Goal: Information Seeking & Learning: Learn about a topic

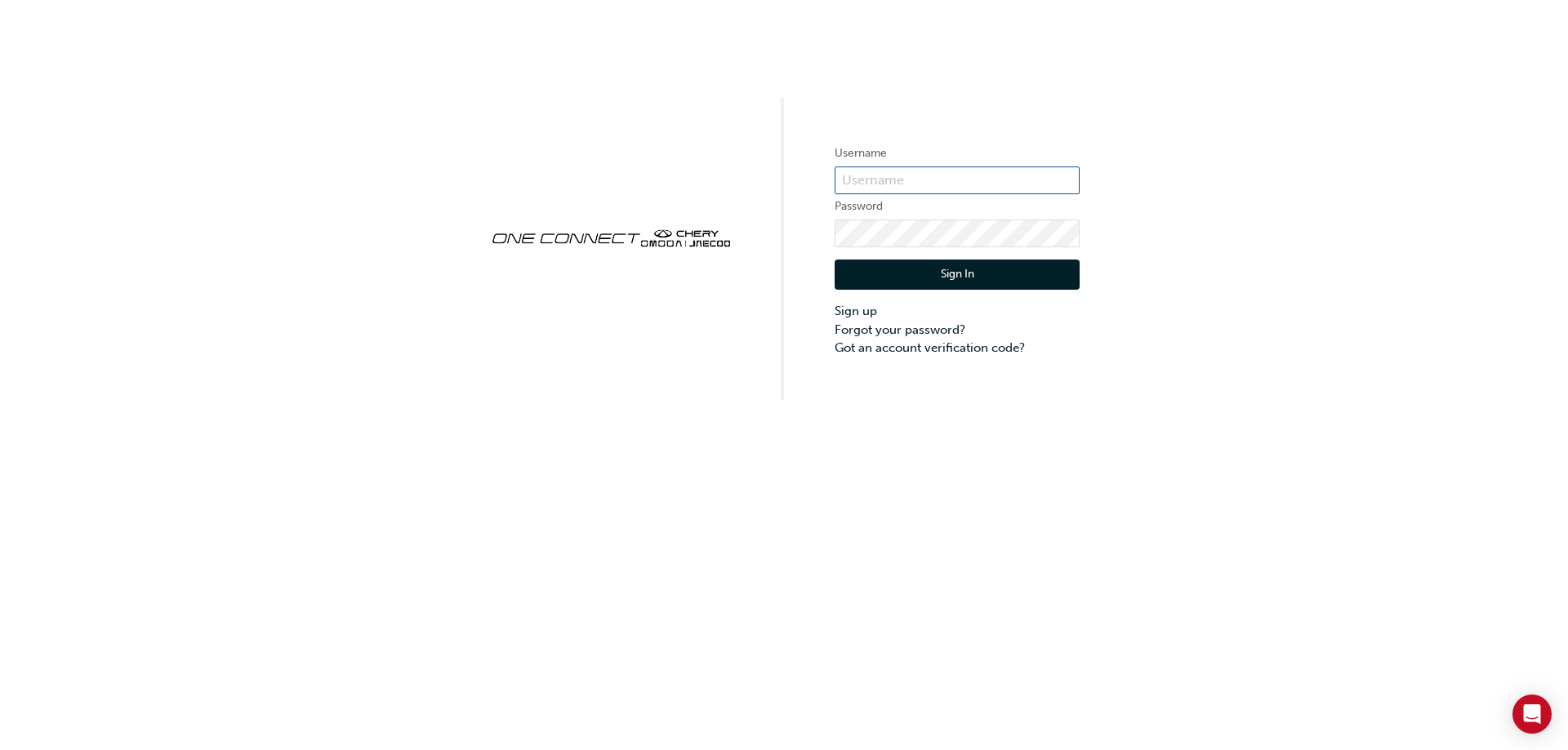
click at [922, 184] on input "text" at bounding box center [958, 180] width 245 height 28
click at [721, 286] on div "Username Password Sign In Sign up Forgot your password? Got an account verifica…" at bounding box center [784, 200] width 1568 height 400
click at [860, 188] on input "text" at bounding box center [958, 180] width 245 height 28
click at [698, 290] on div "Username Password Sign In Sign up Forgot your password? Got an account verifica…" at bounding box center [784, 200] width 1568 height 400
click at [891, 181] on input "text" at bounding box center [958, 180] width 245 height 28
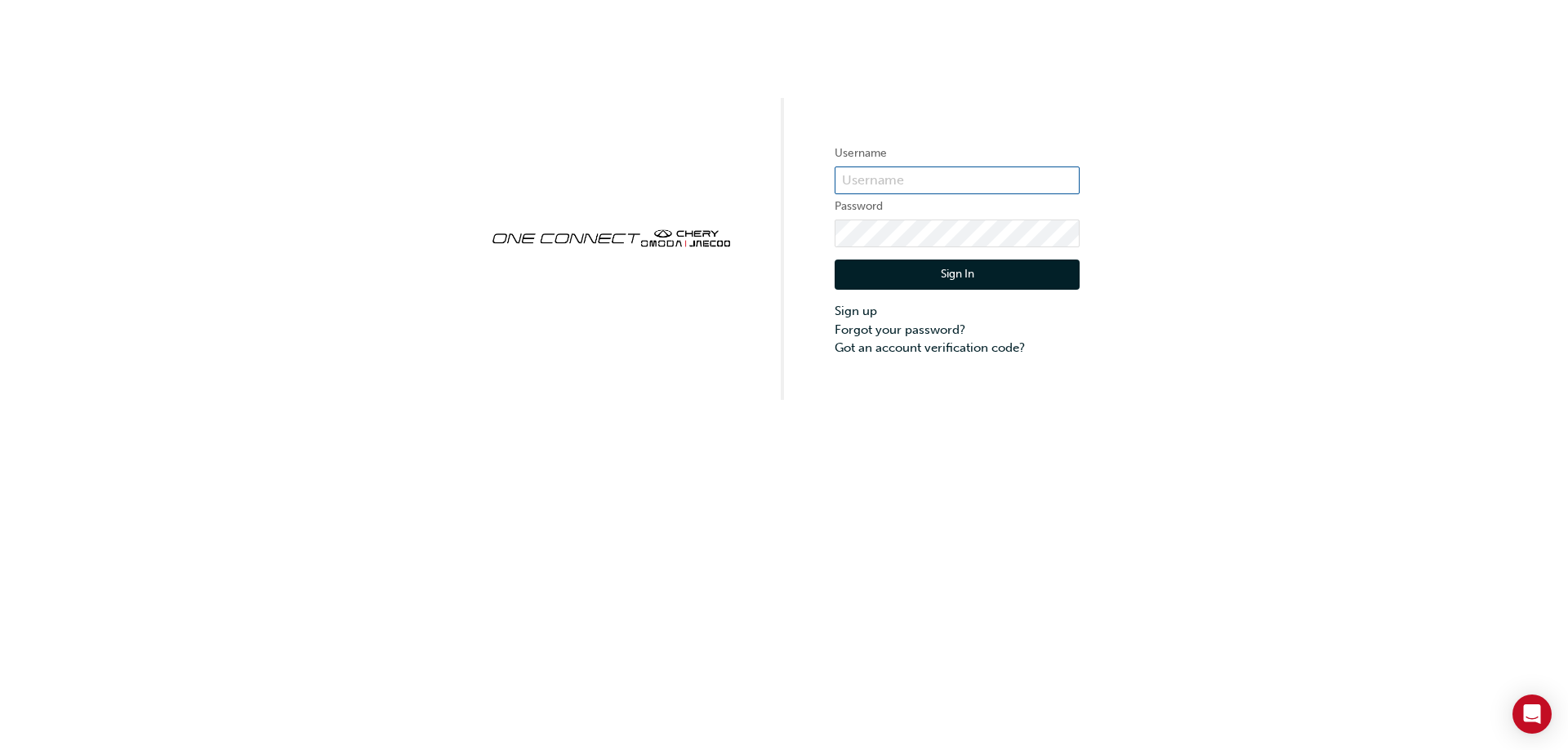
click at [853, 176] on input "text" at bounding box center [958, 180] width 245 height 28
click at [642, 310] on div "Username Password Sign In Sign up Forgot your password? Got an account verifica…" at bounding box center [784, 200] width 1568 height 400
click at [895, 174] on input "text" at bounding box center [958, 180] width 245 height 28
click at [873, 188] on input "text" at bounding box center [958, 180] width 245 height 28
click at [883, 169] on input "text" at bounding box center [958, 180] width 245 height 28
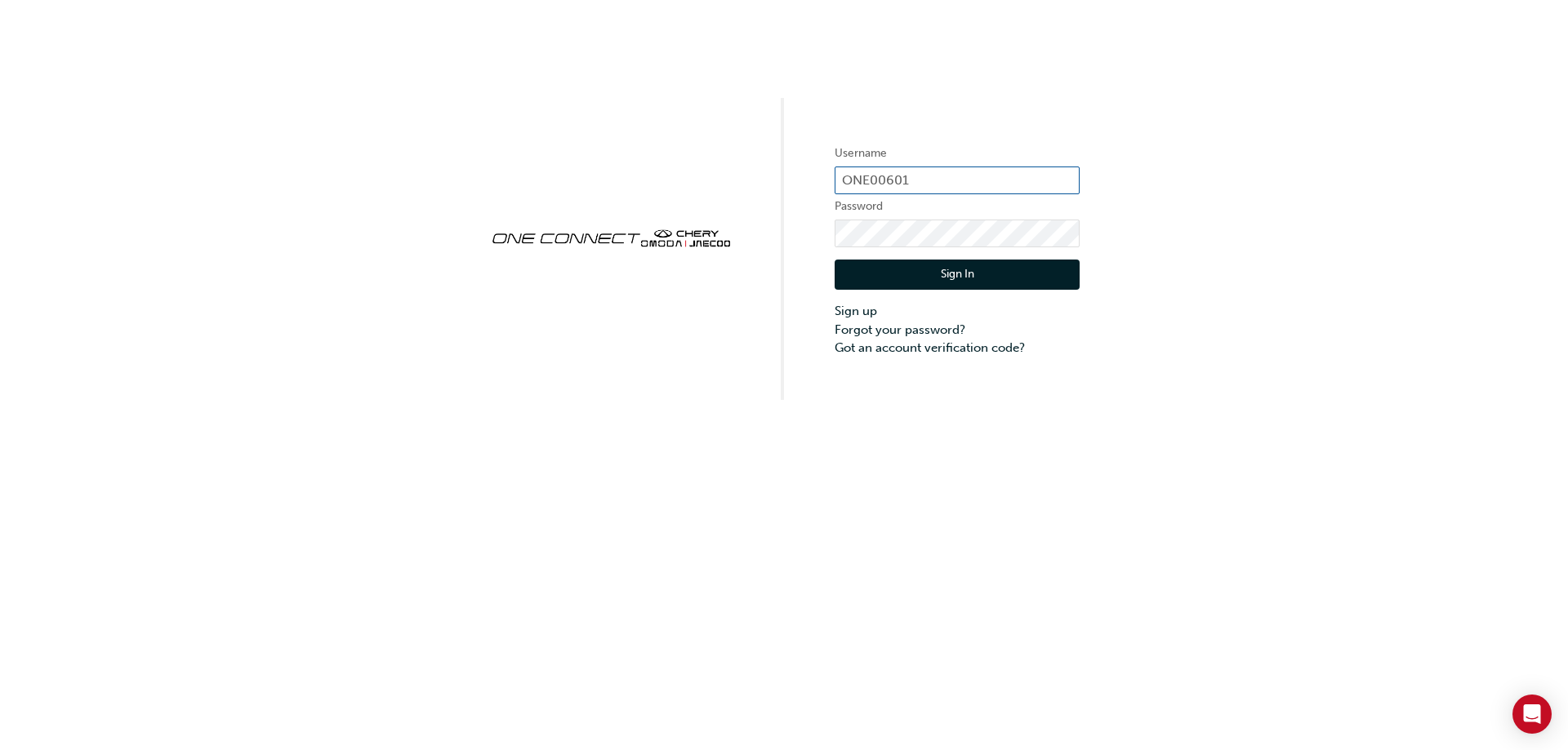
type input "ONE00601"
click button "Sign In" at bounding box center [958, 274] width 245 height 31
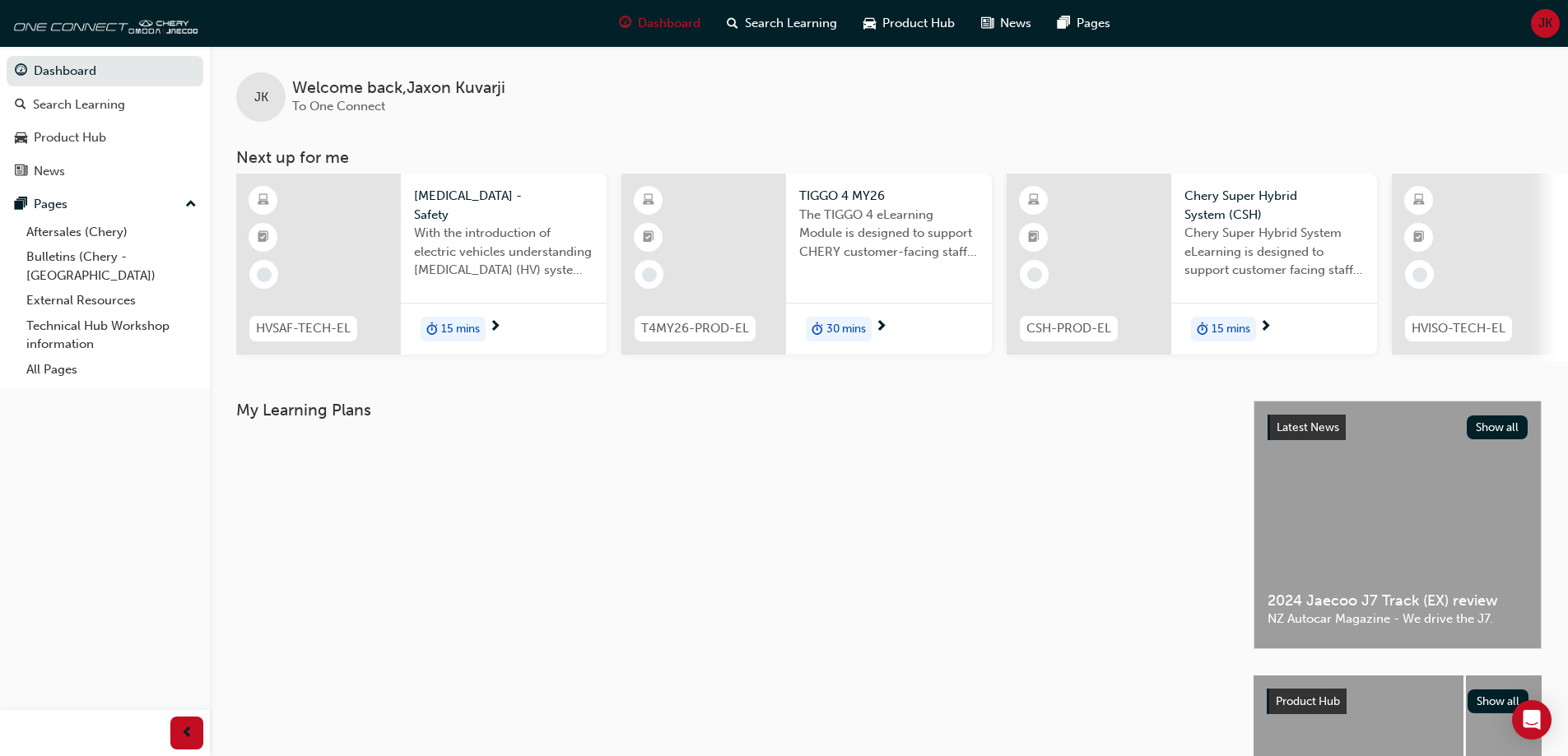
click at [364, 271] on div at bounding box center [318, 264] width 165 height 181
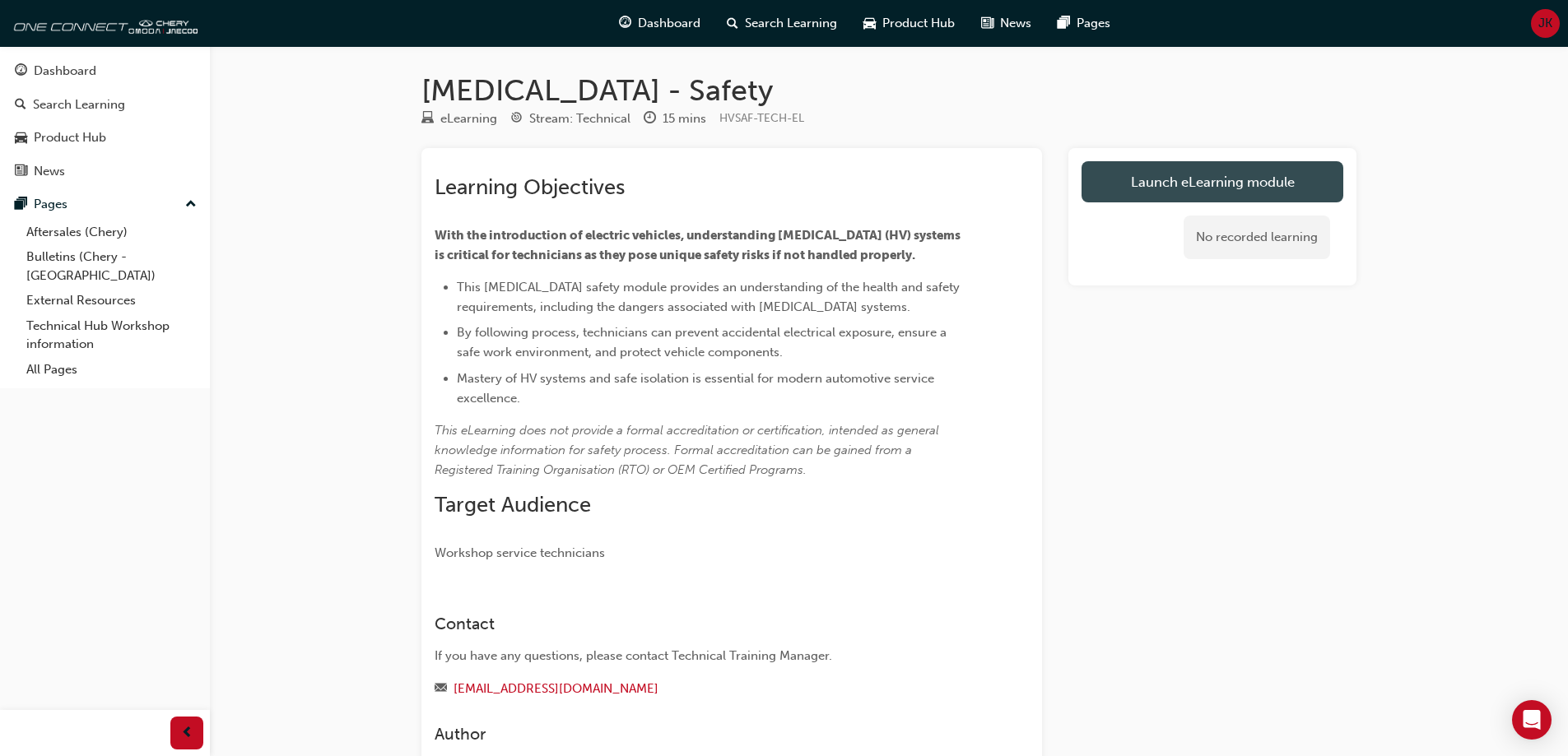
click at [1153, 186] on link "Launch eLearning module" at bounding box center [1212, 182] width 261 height 41
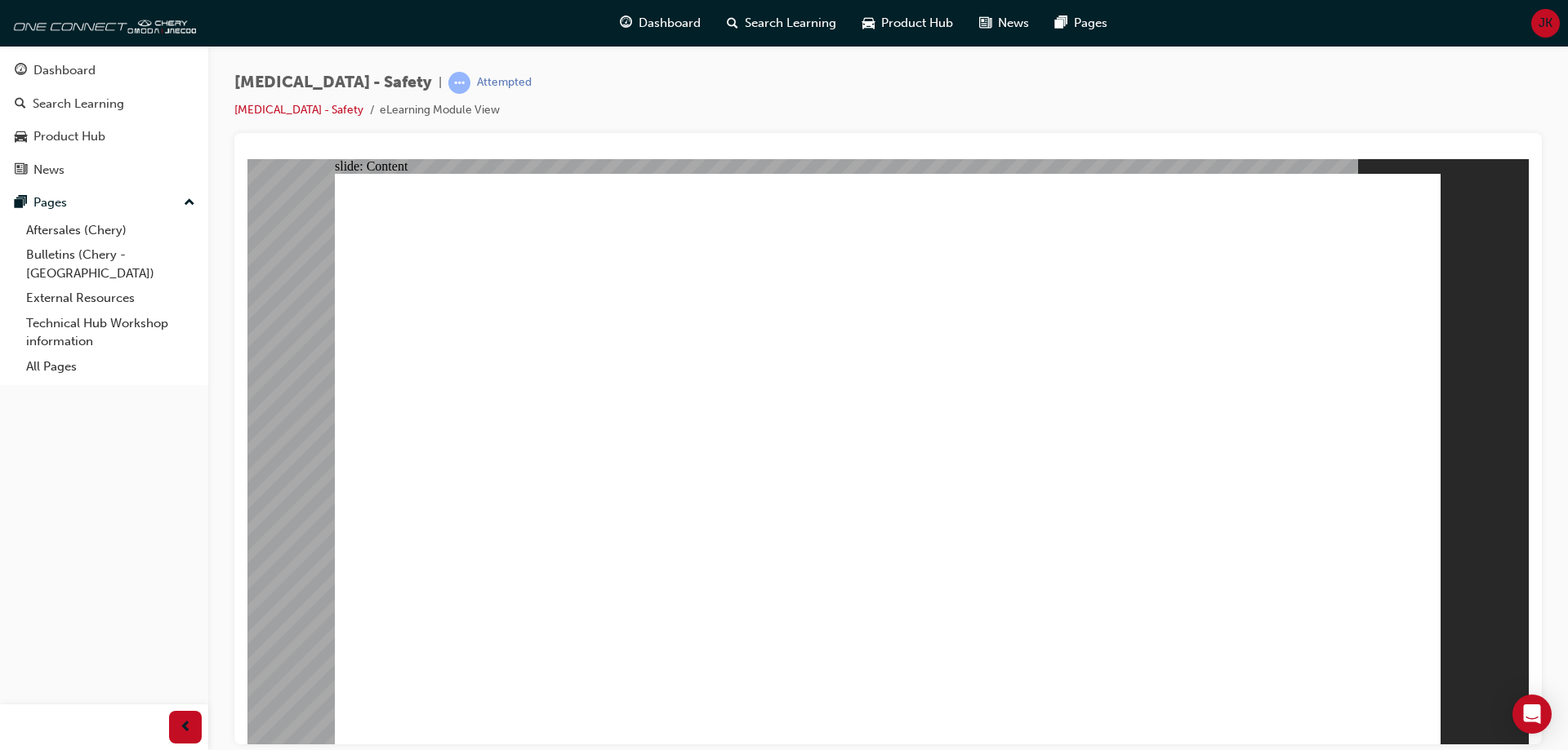
drag, startPoint x: 1217, startPoint y: 304, endPoint x: 1210, endPoint y: 310, distance: 9.2
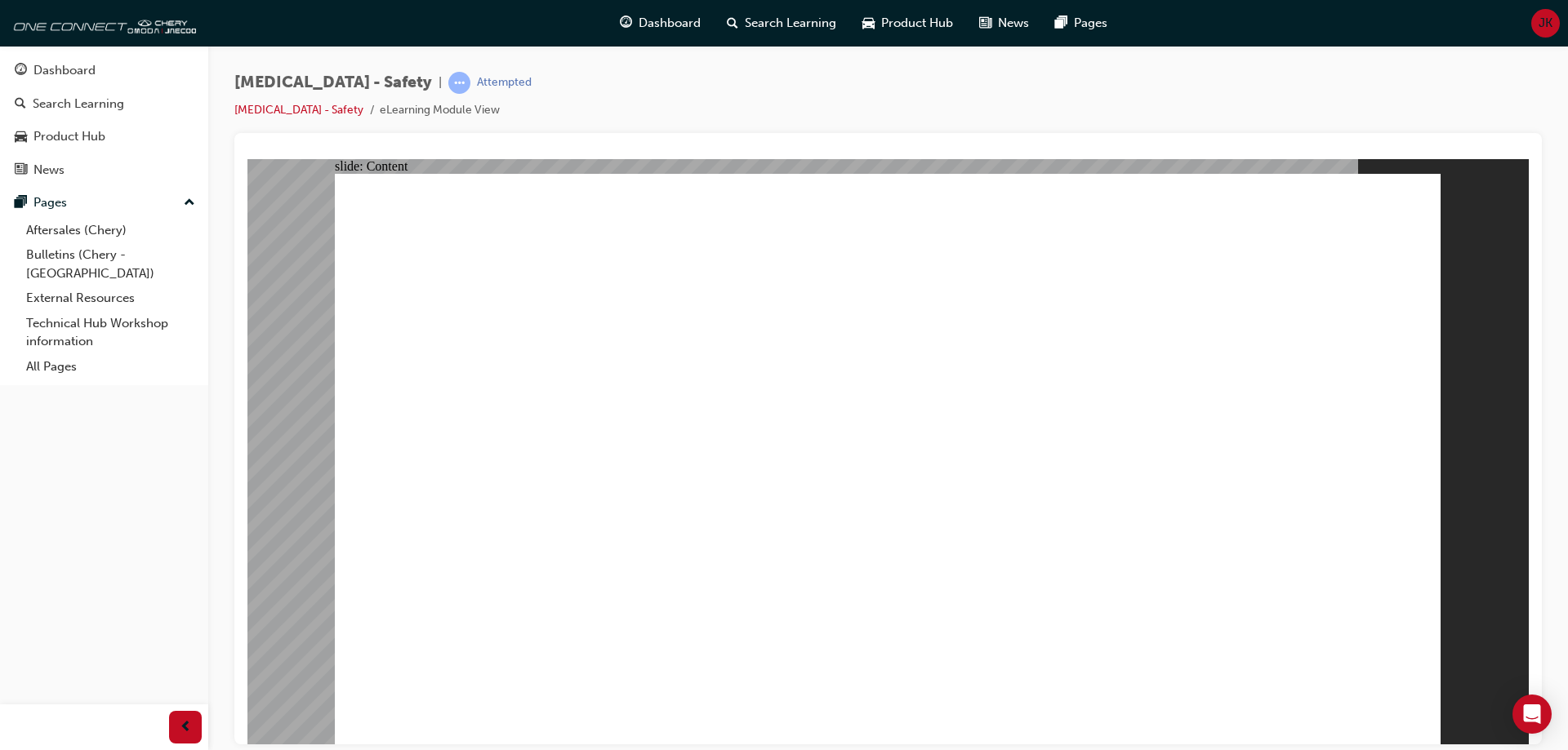
radio input "true"
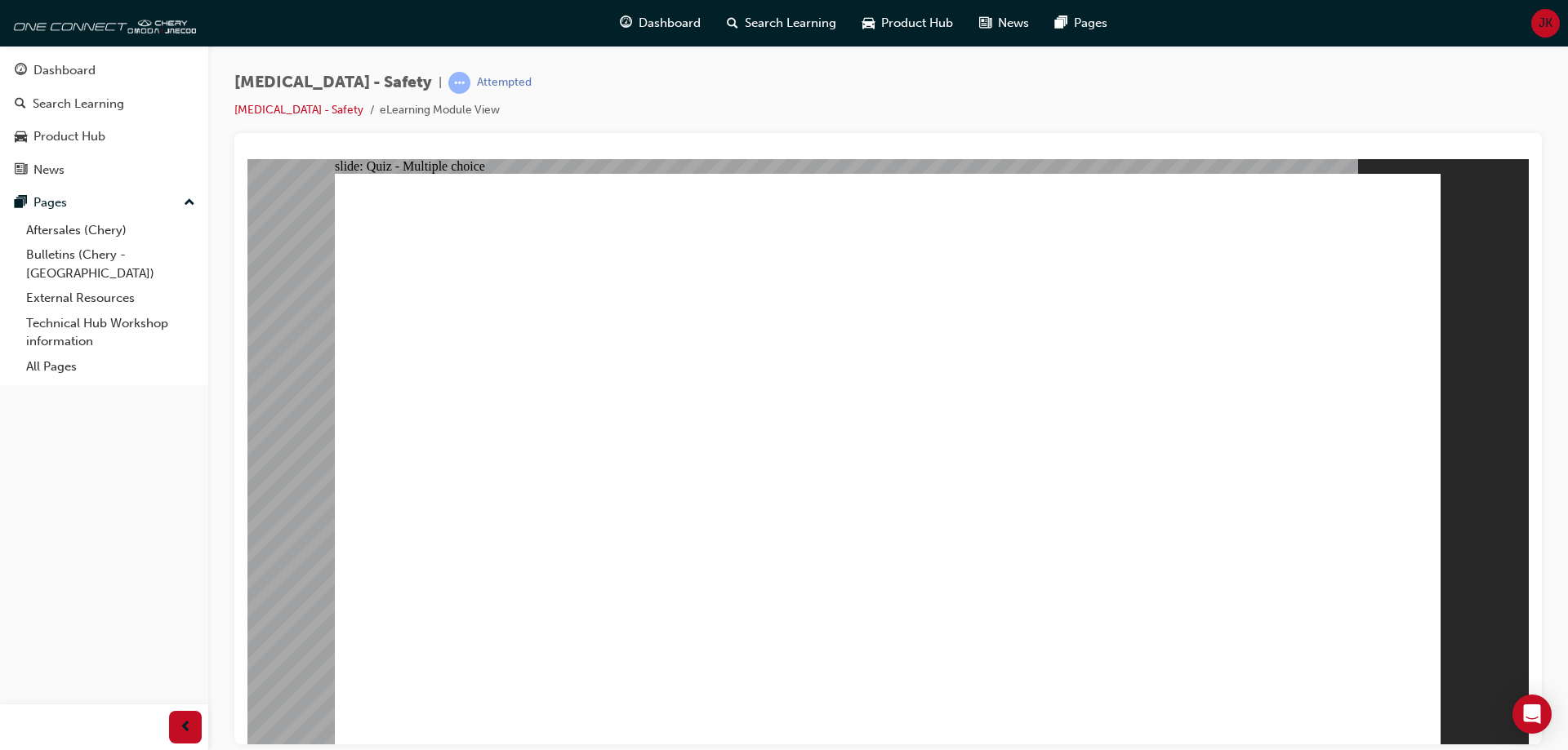
radio input "true"
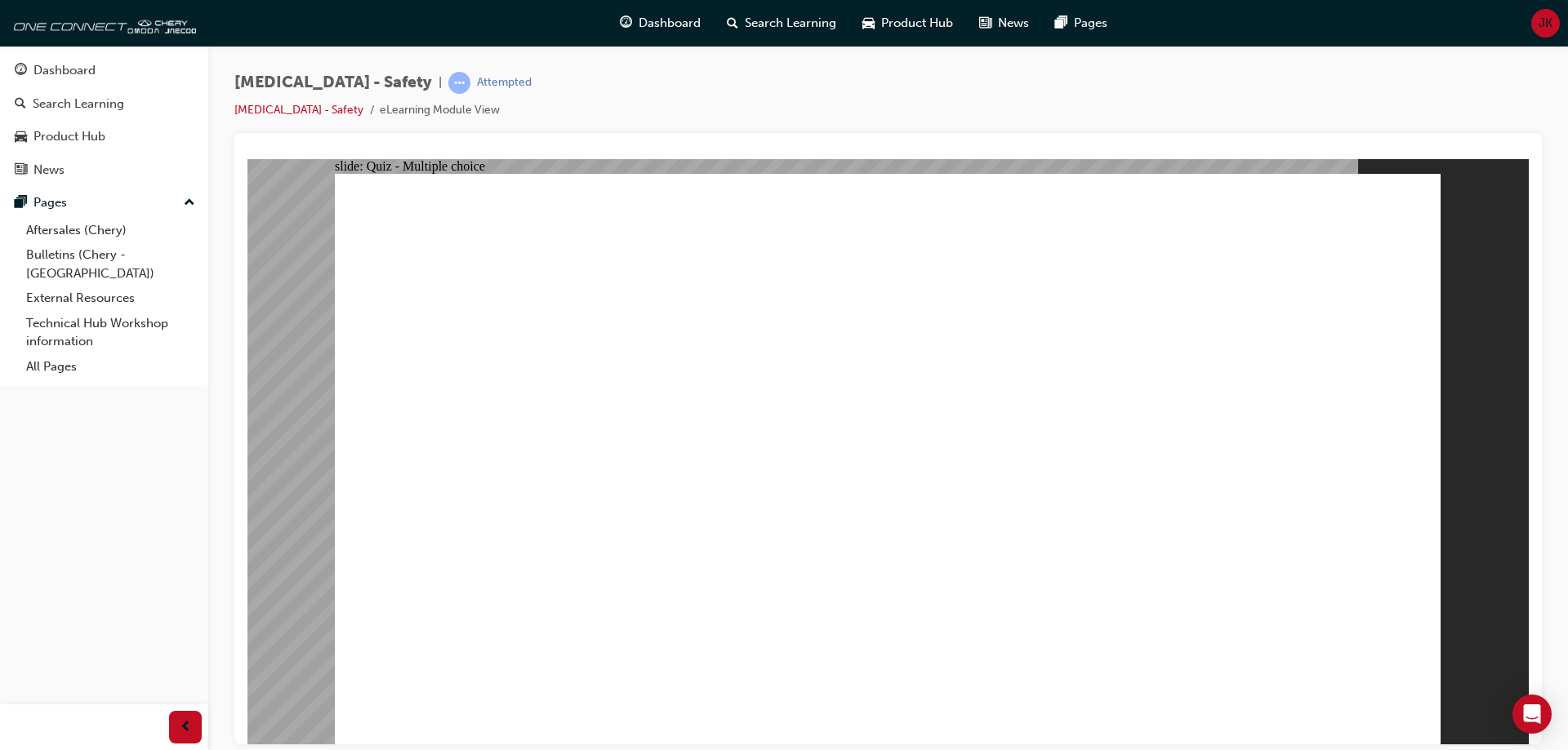
radio input "true"
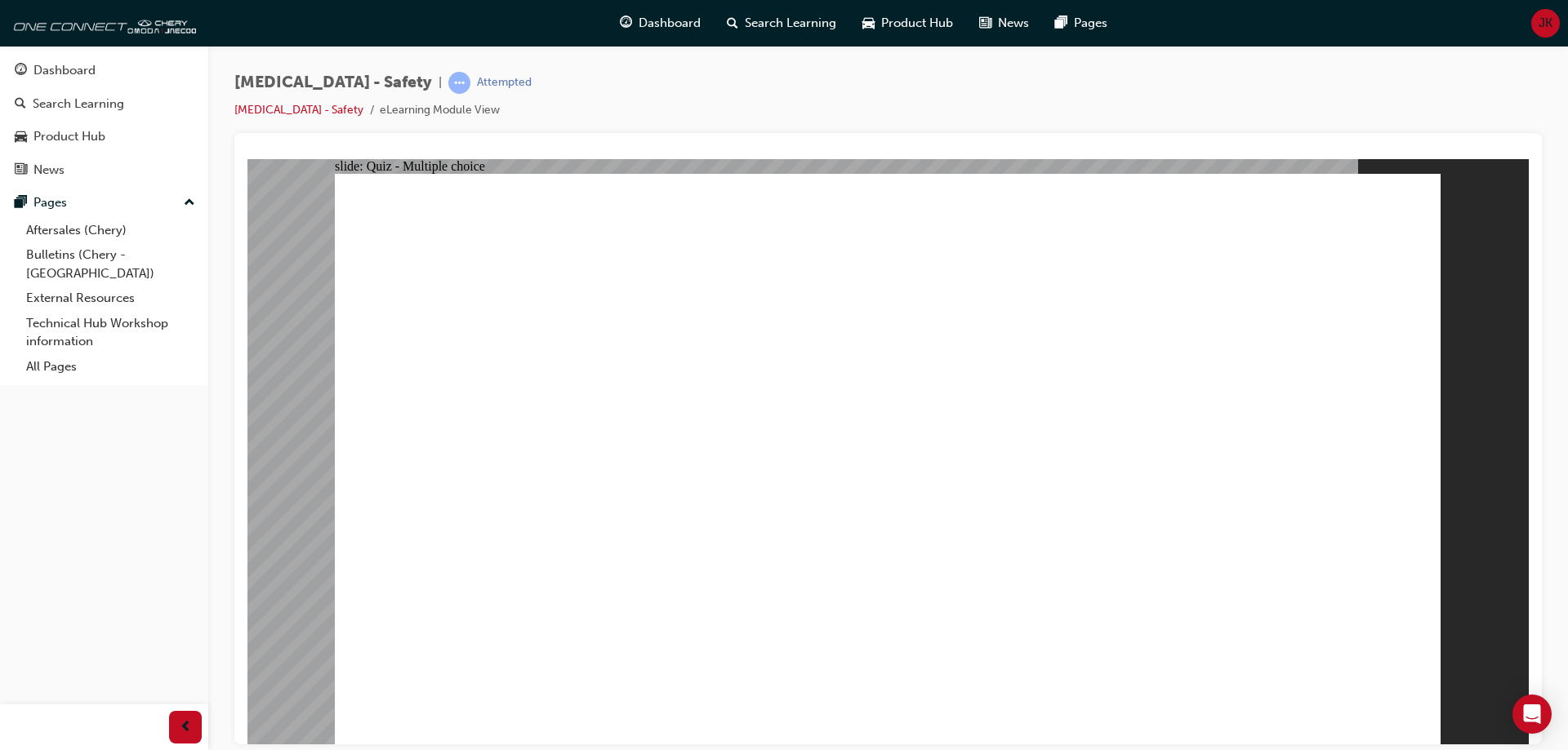
radio input "true"
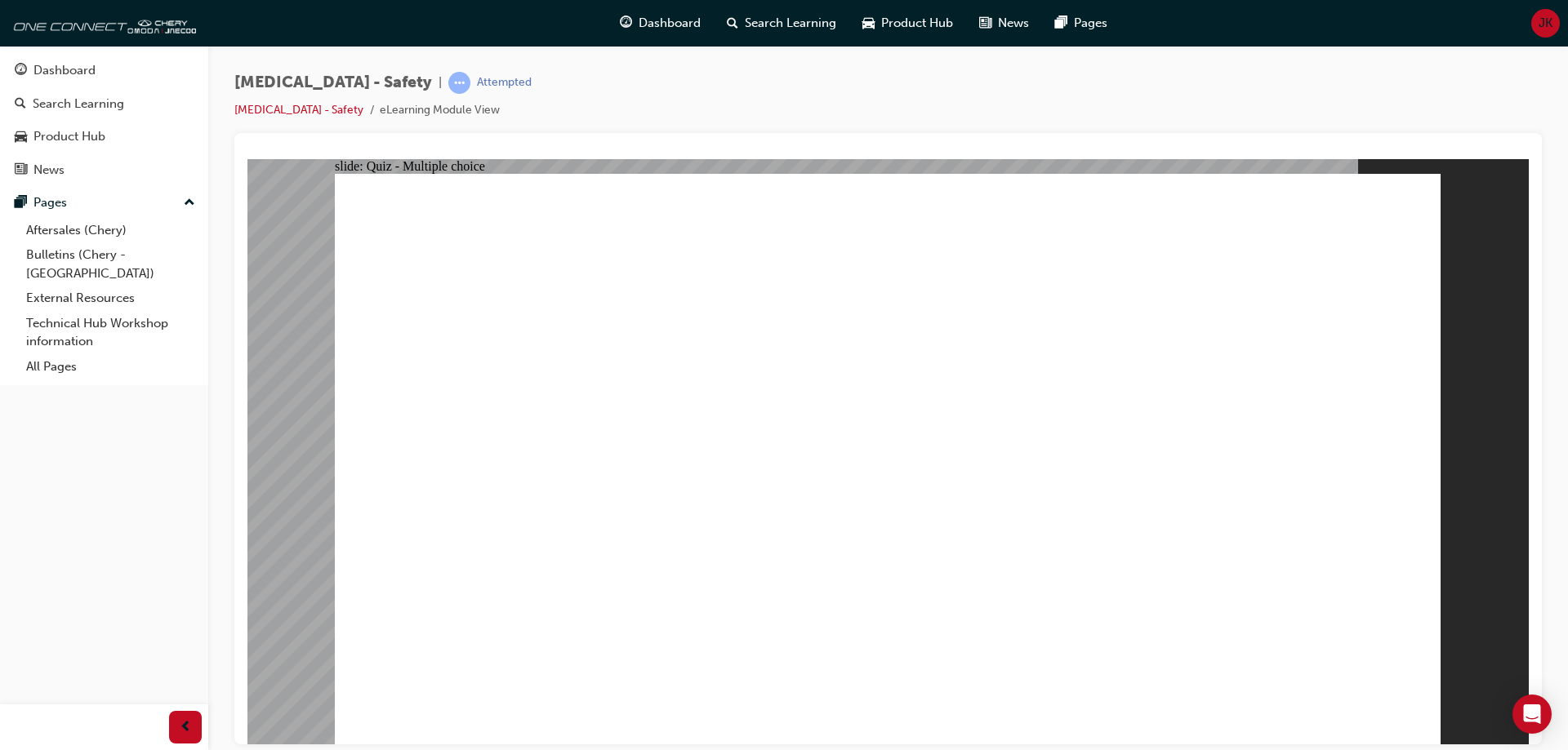
radio input "true"
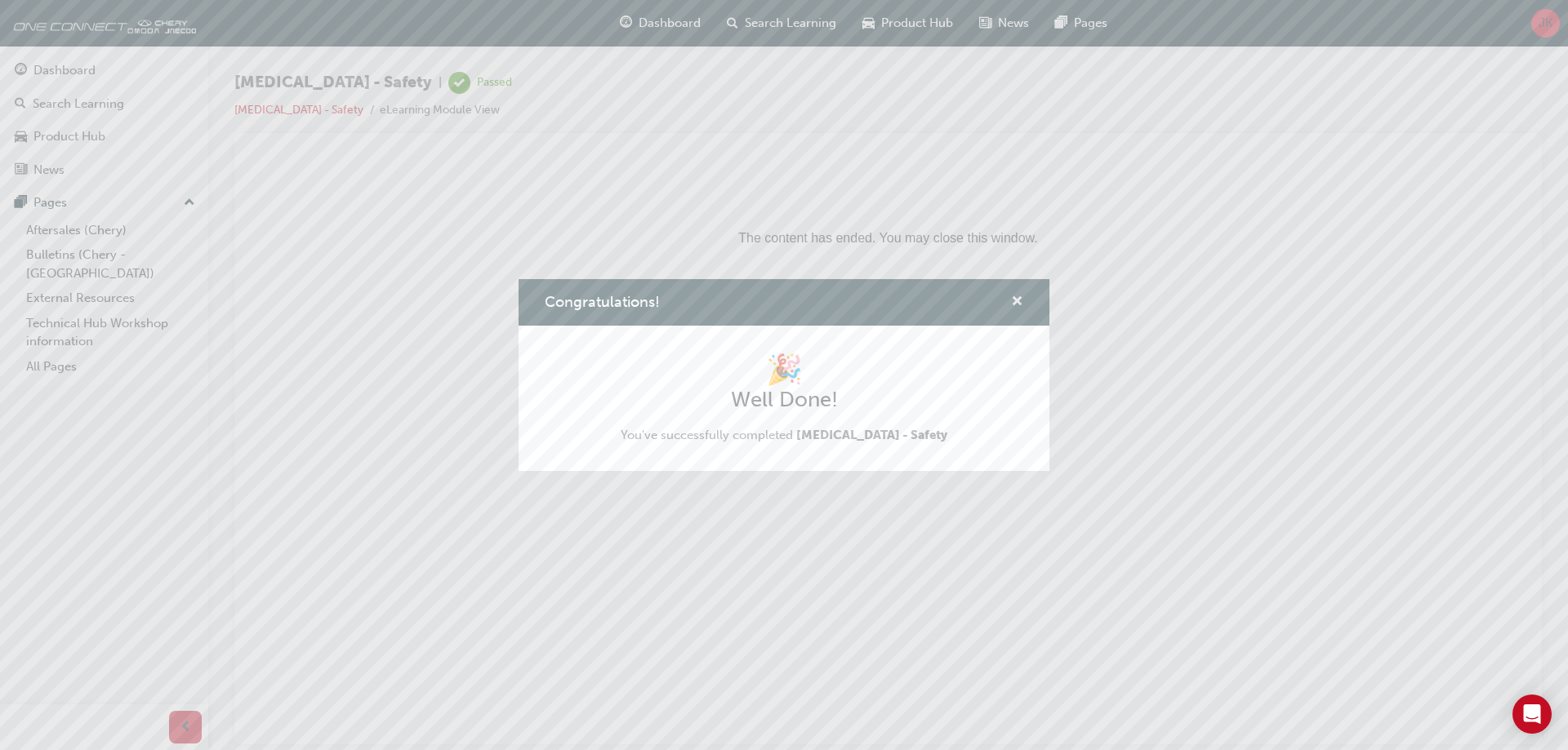
click at [1022, 303] on span "cross-icon" at bounding box center [1017, 303] width 13 height 15
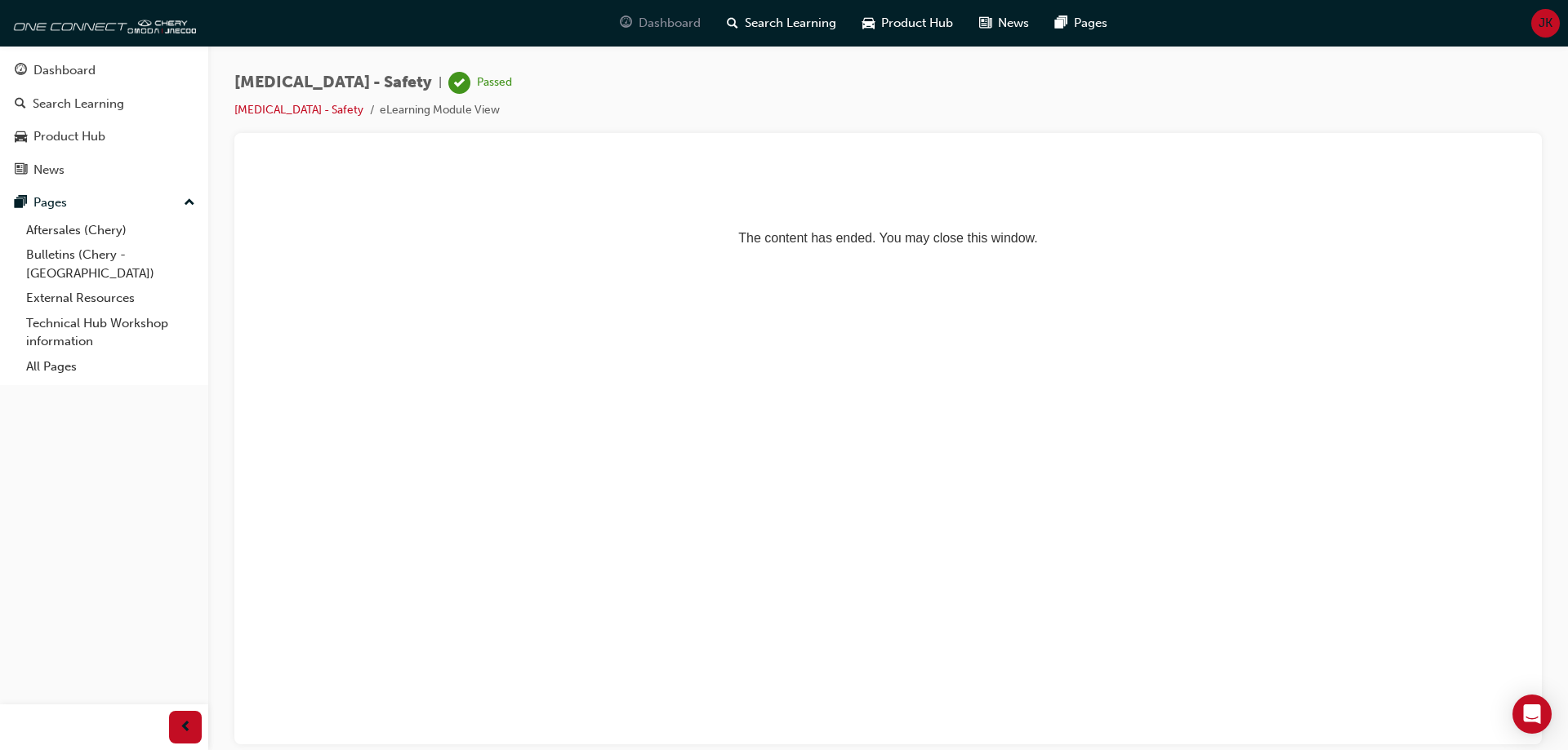
click at [668, 23] on span "Dashboard" at bounding box center [670, 23] width 62 height 18
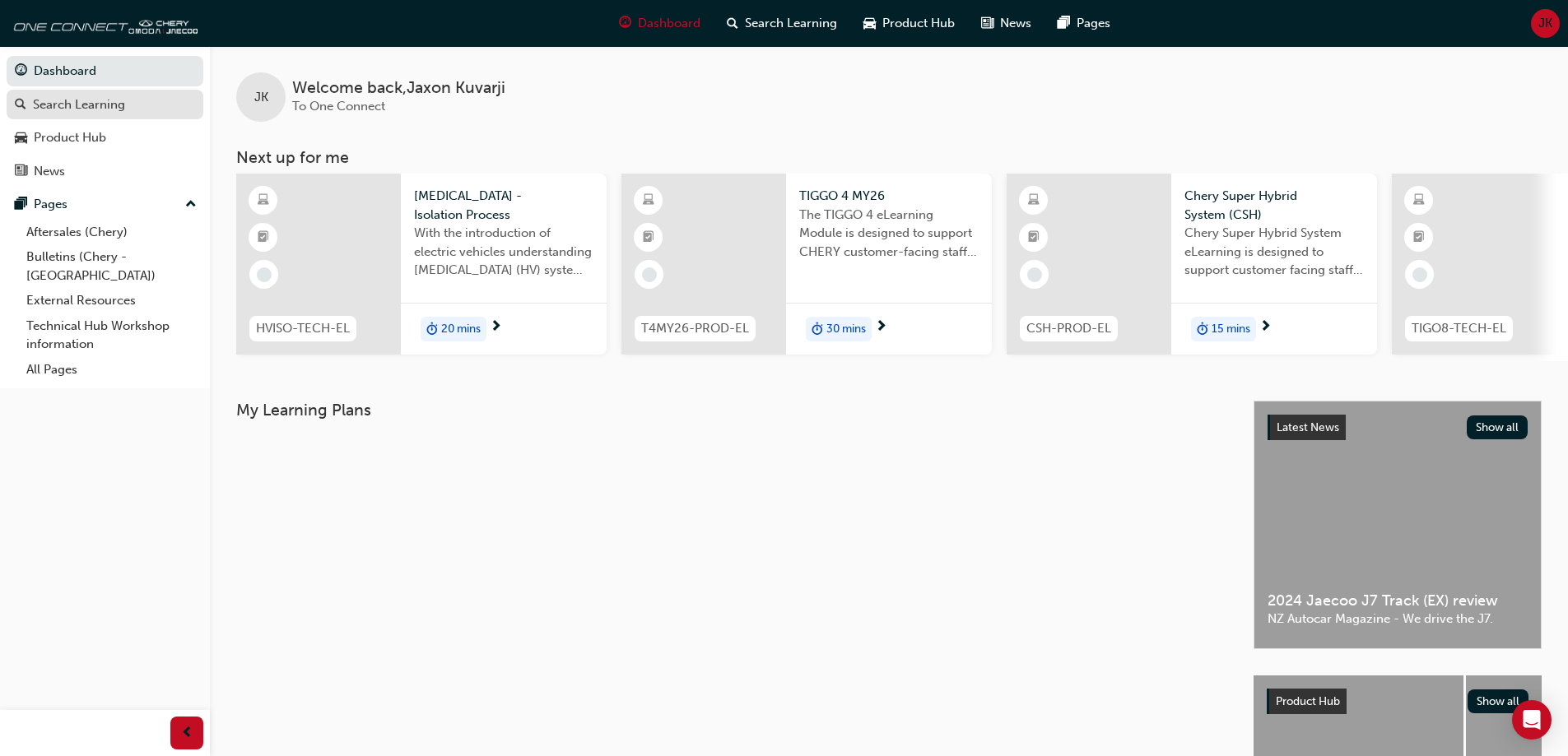
click at [70, 107] on div "Search Learning" at bounding box center [79, 105] width 92 height 19
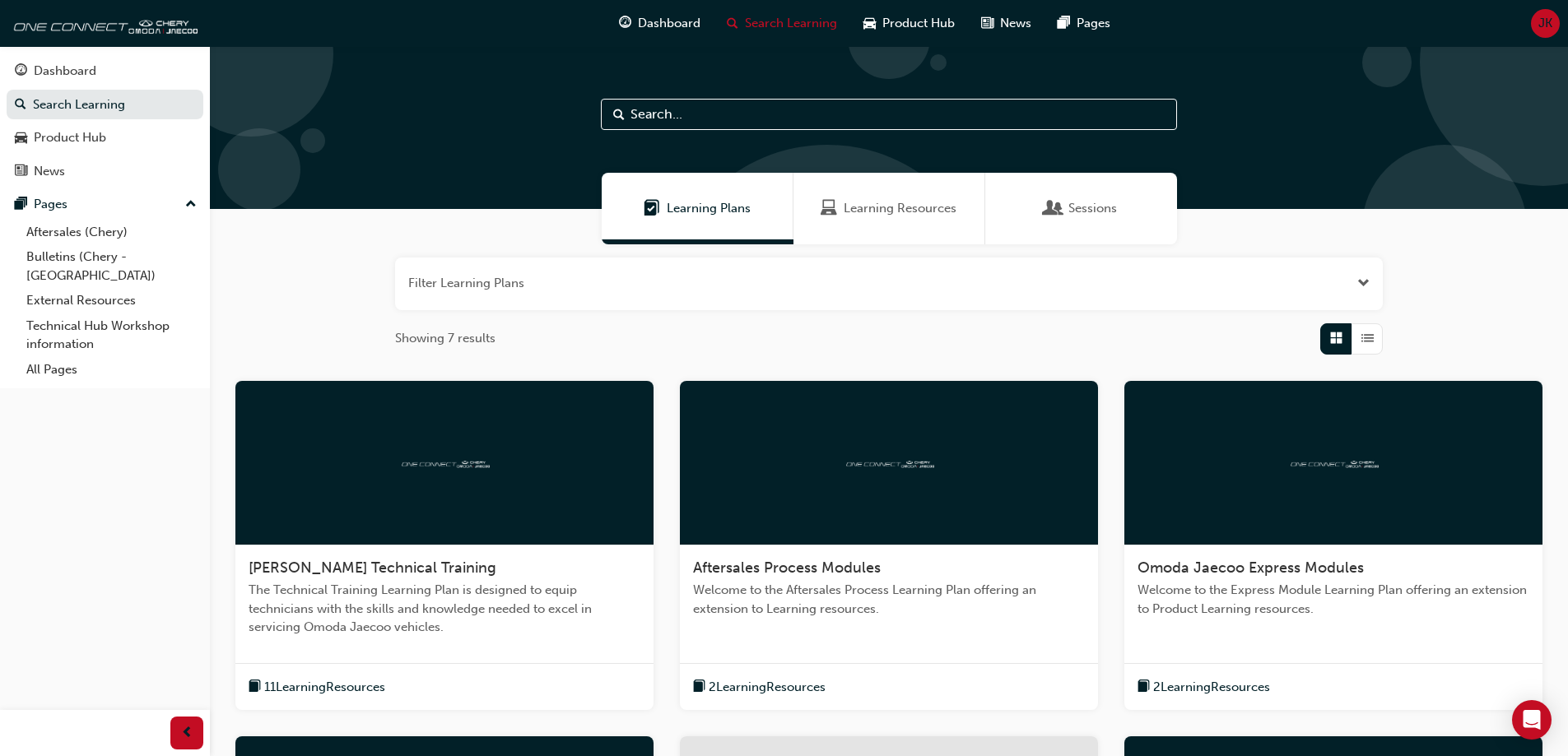
click at [699, 204] on span "Learning Plans" at bounding box center [708, 209] width 84 height 19
click at [858, 217] on span "Learning Resources" at bounding box center [899, 209] width 112 height 19
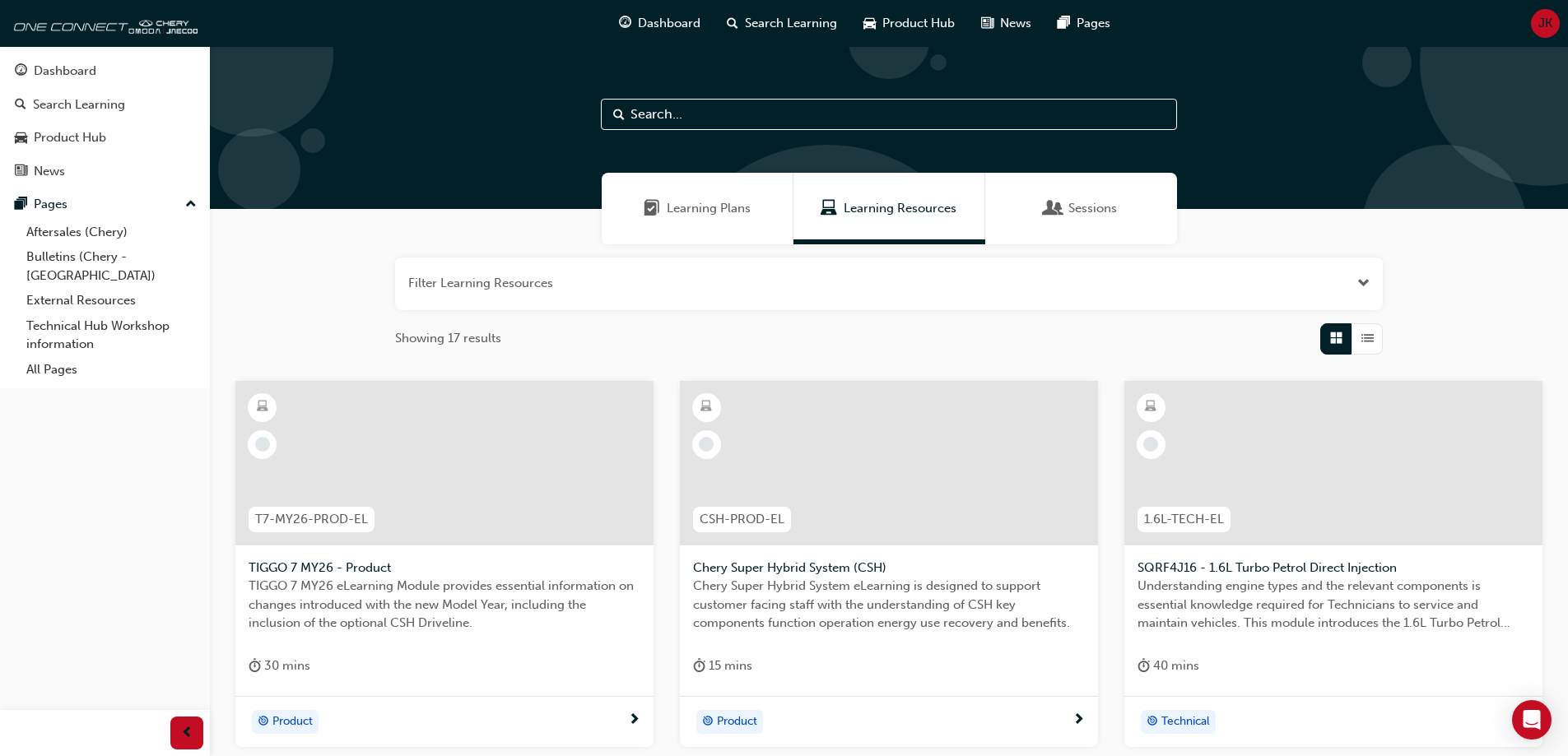
click at [719, 211] on span "Learning Plans" at bounding box center [708, 209] width 84 height 19
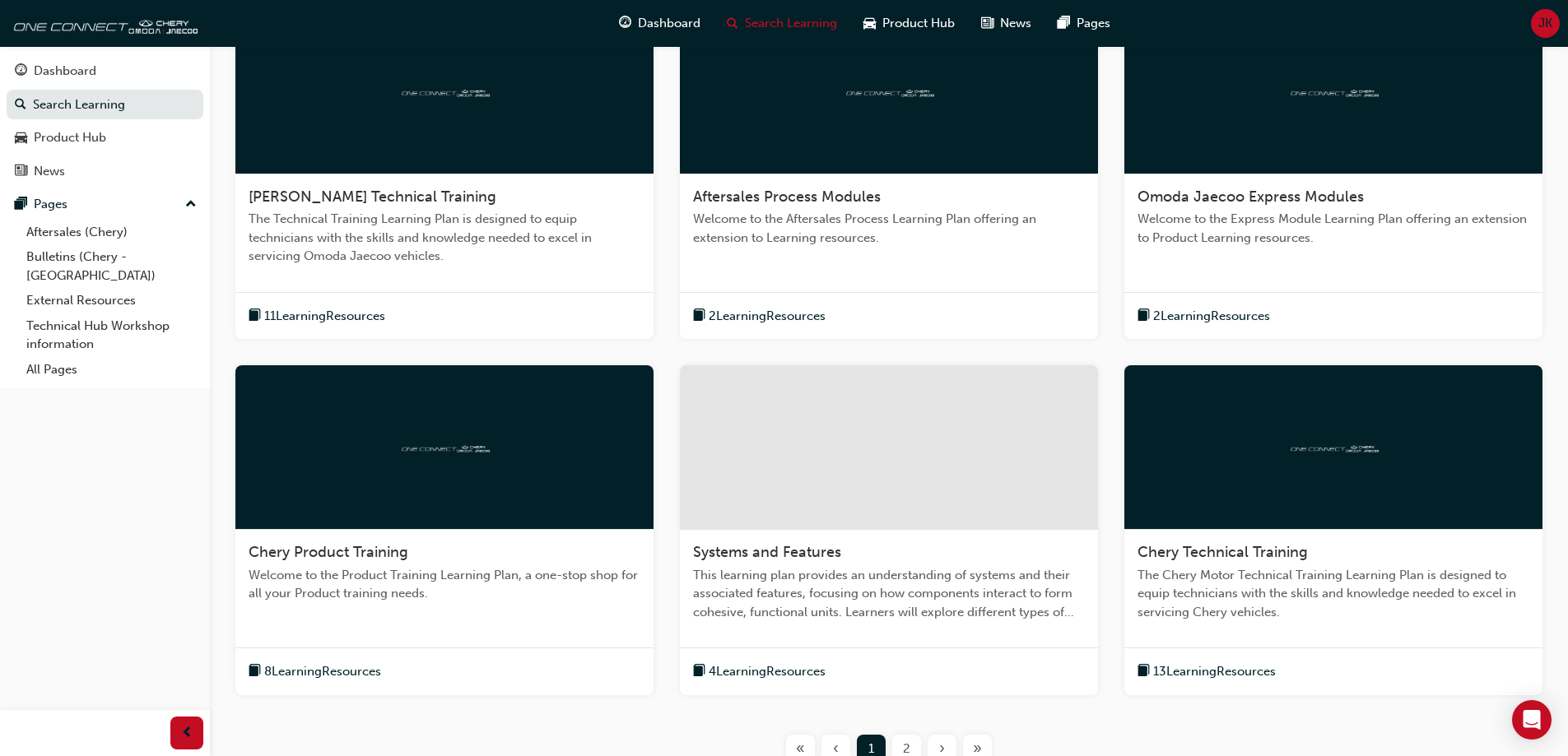
scroll to position [512, 0]
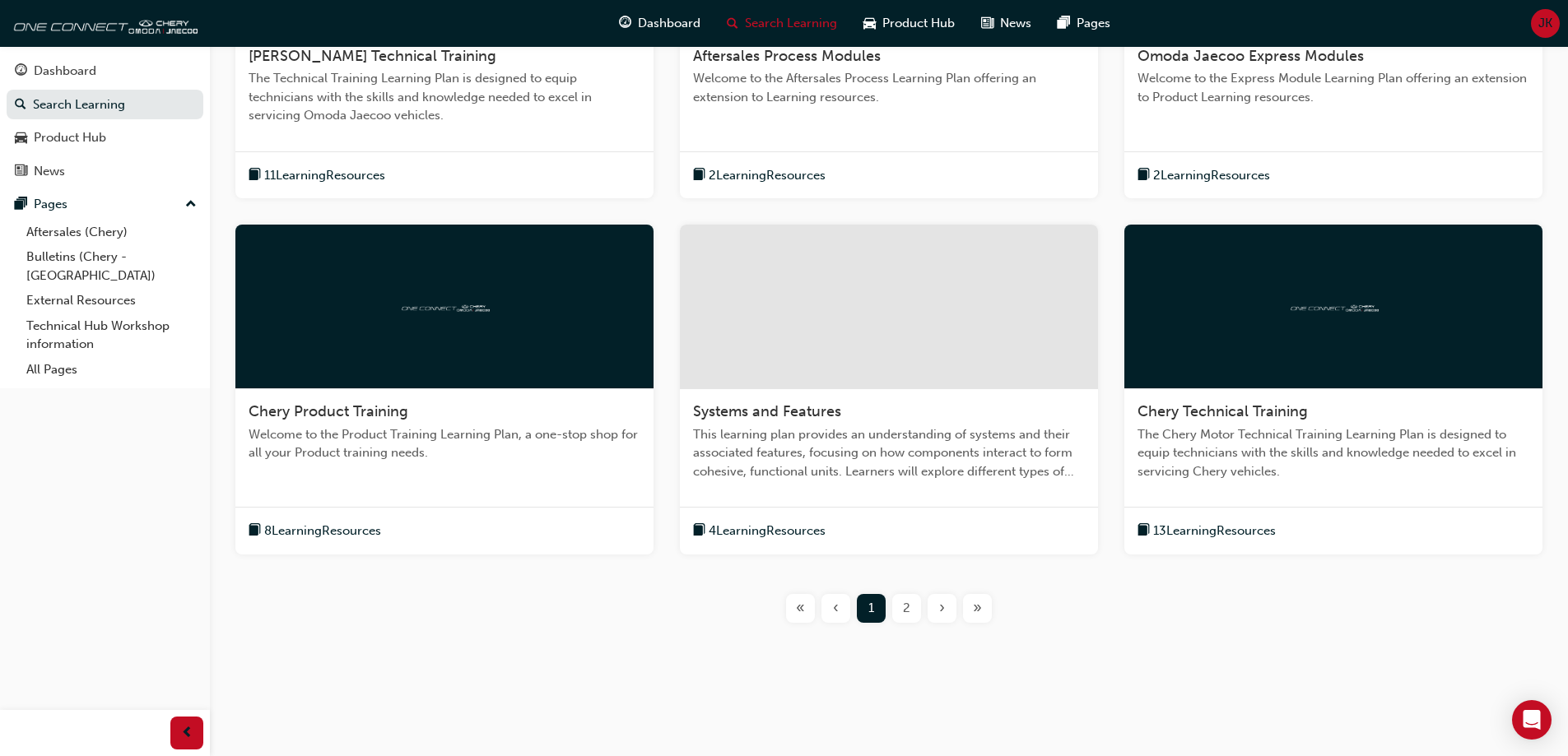
click at [945, 612] on div "›" at bounding box center [942, 609] width 29 height 29
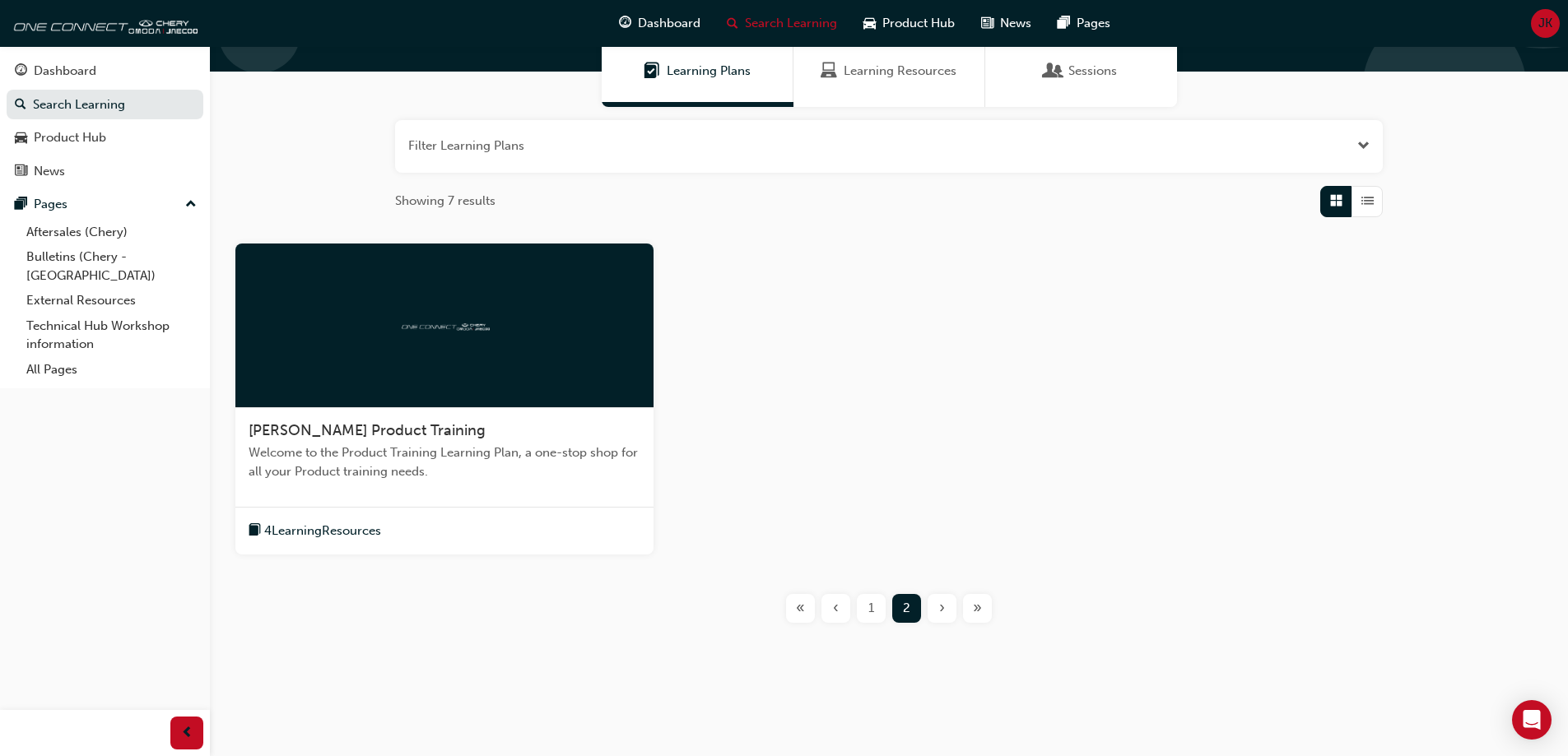
click at [839, 609] on div "‹" at bounding box center [836, 609] width 29 height 29
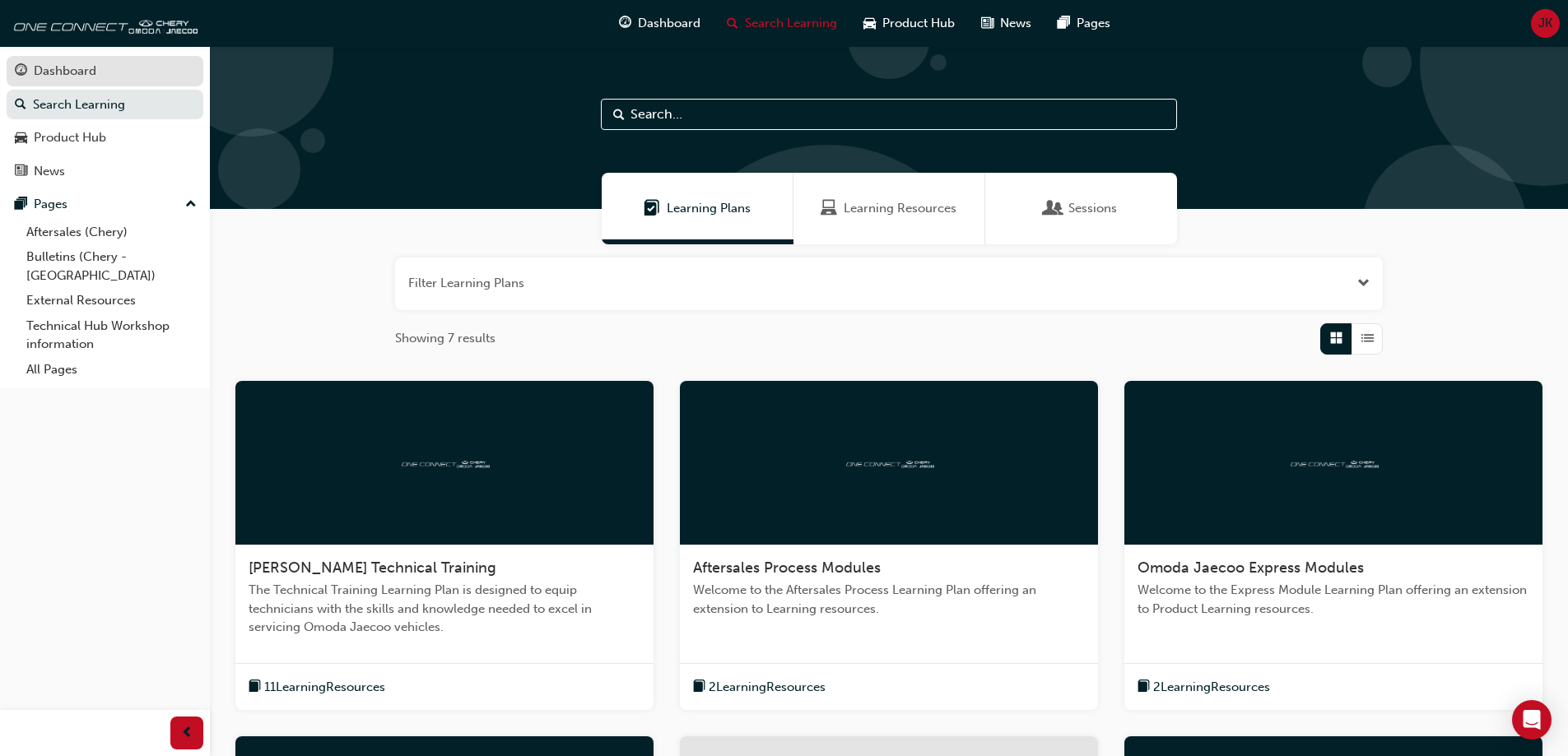
click at [73, 68] on div "Dashboard" at bounding box center [65, 71] width 63 height 19
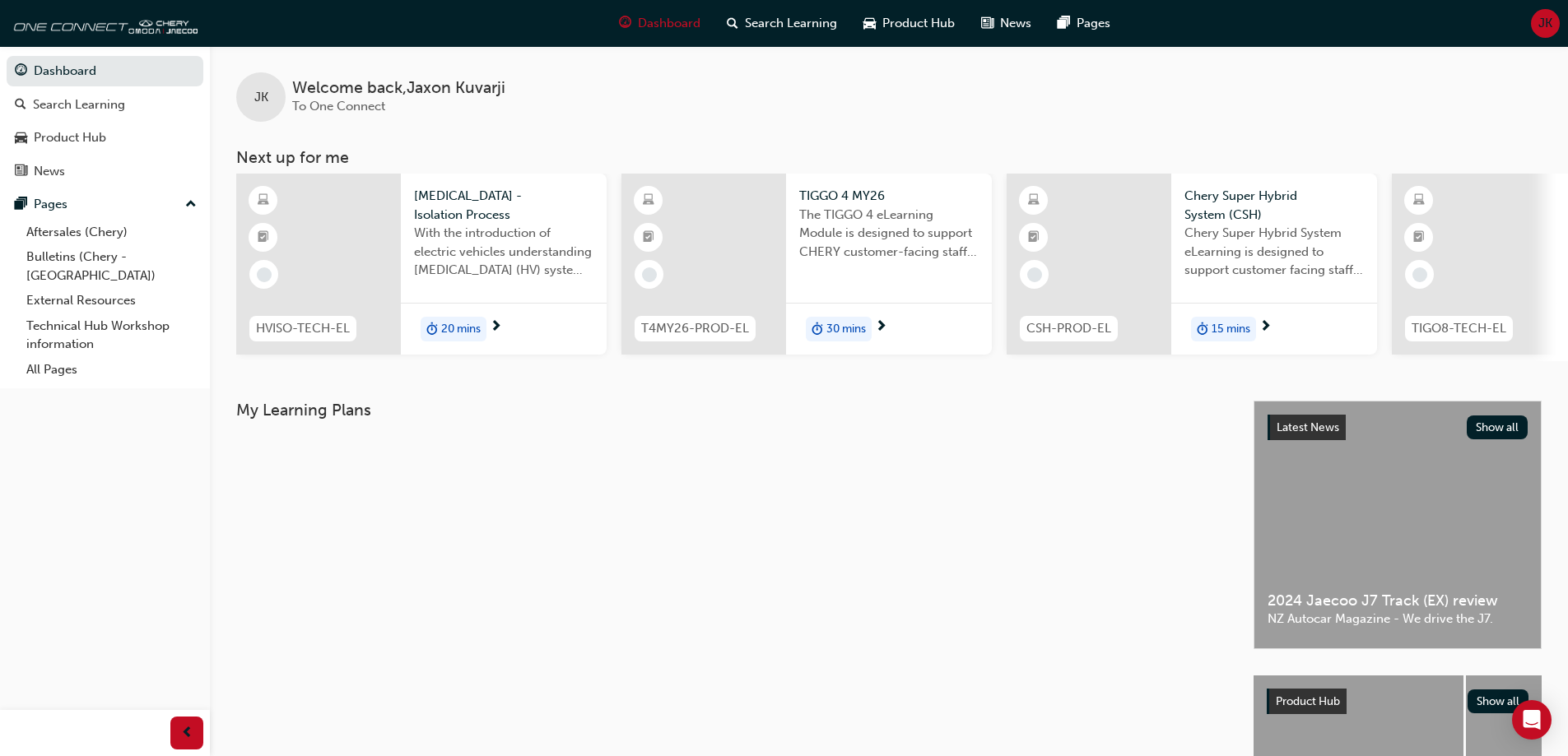
drag, startPoint x: 1273, startPoint y: 123, endPoint x: 1044, endPoint y: 117, distance: 229.1
click at [1044, 121] on div "JK Welcome back , Jaxon Kuvarji To One Connect Next up for me HVISO-TECH-EL HIG…" at bounding box center [889, 203] width 1358 height 315
click at [991, 66] on div "JK Welcome back , Jaxon Kuvarji To One Connect" at bounding box center [889, 84] width 1358 height 76
click at [791, 23] on span "Search Learning" at bounding box center [791, 24] width 92 height 19
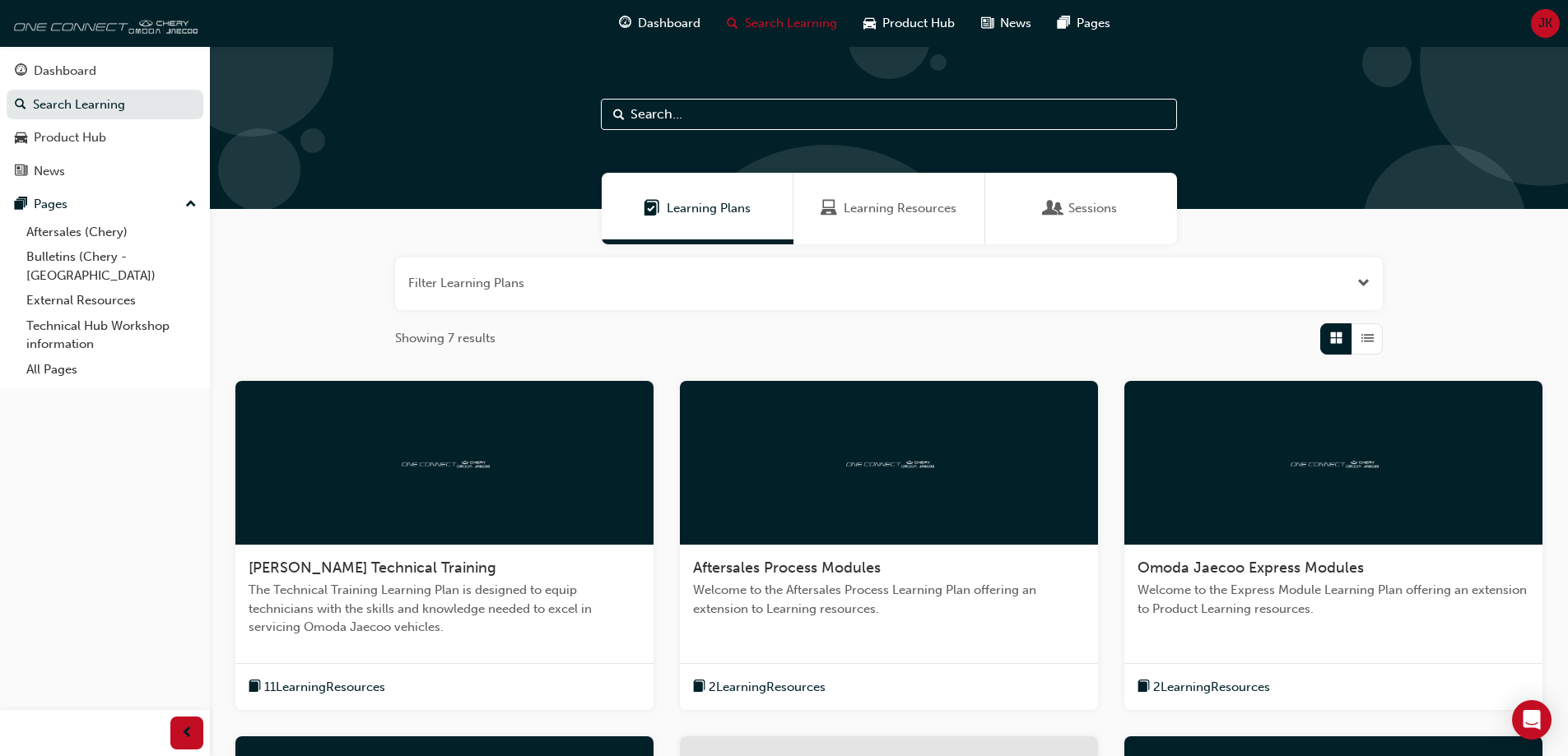
click at [74, 30] on img at bounding box center [103, 23] width 189 height 33
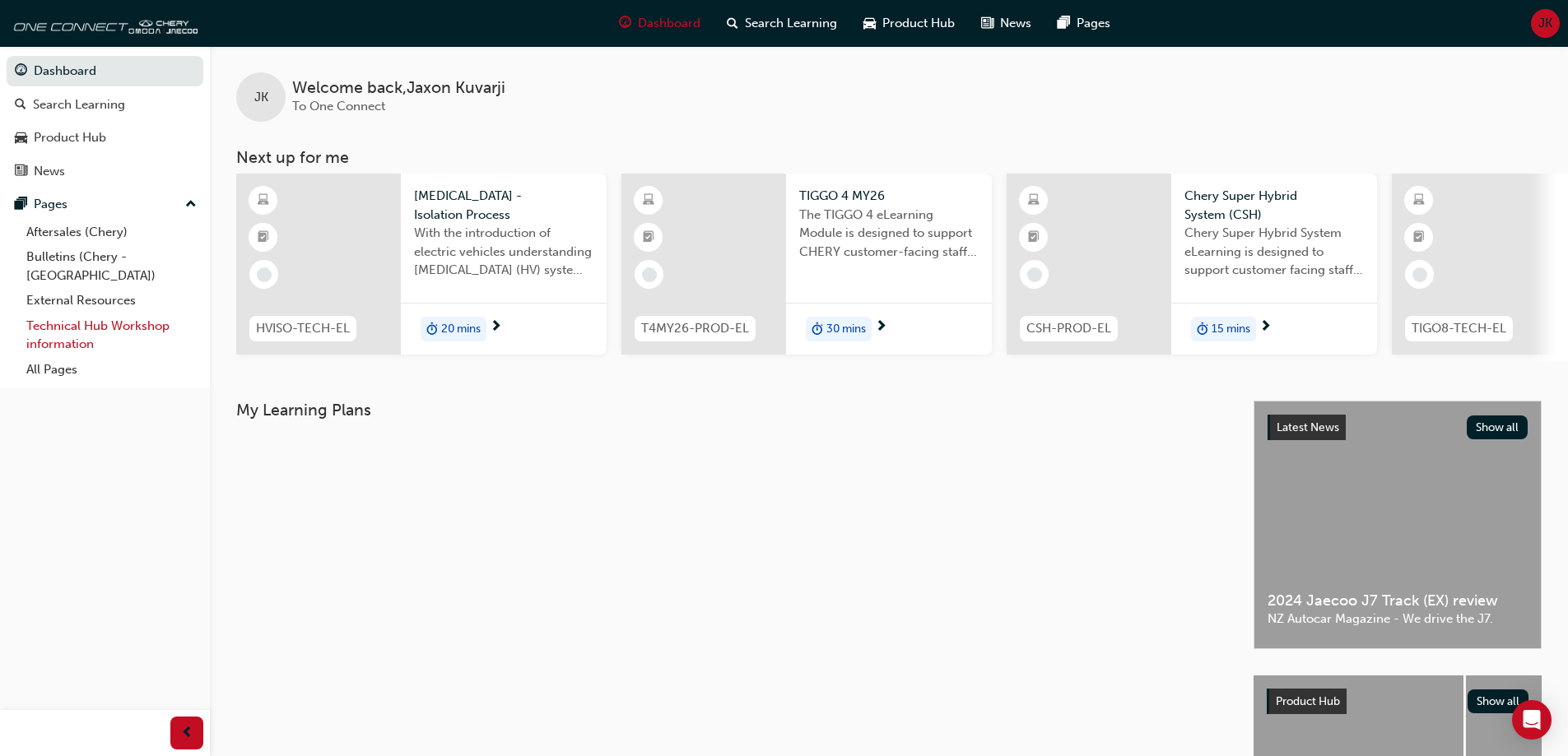
click at [116, 314] on link "Technical Hub Workshop information" at bounding box center [111, 336] width 184 height 44
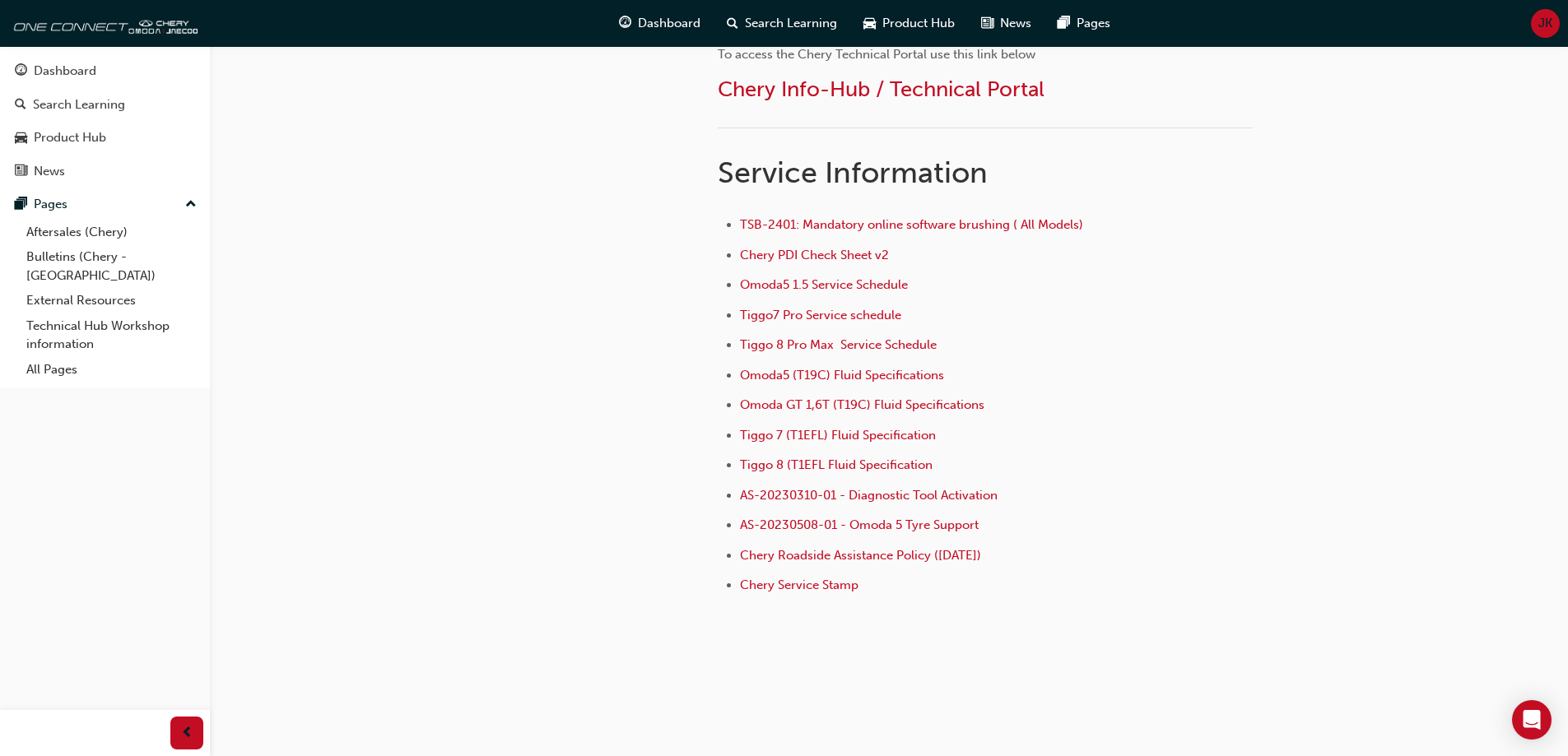
scroll to position [1069, 0]
click at [831, 375] on span "Omoda5 (T19C) Fluid Specifications" at bounding box center [842, 374] width 204 height 15
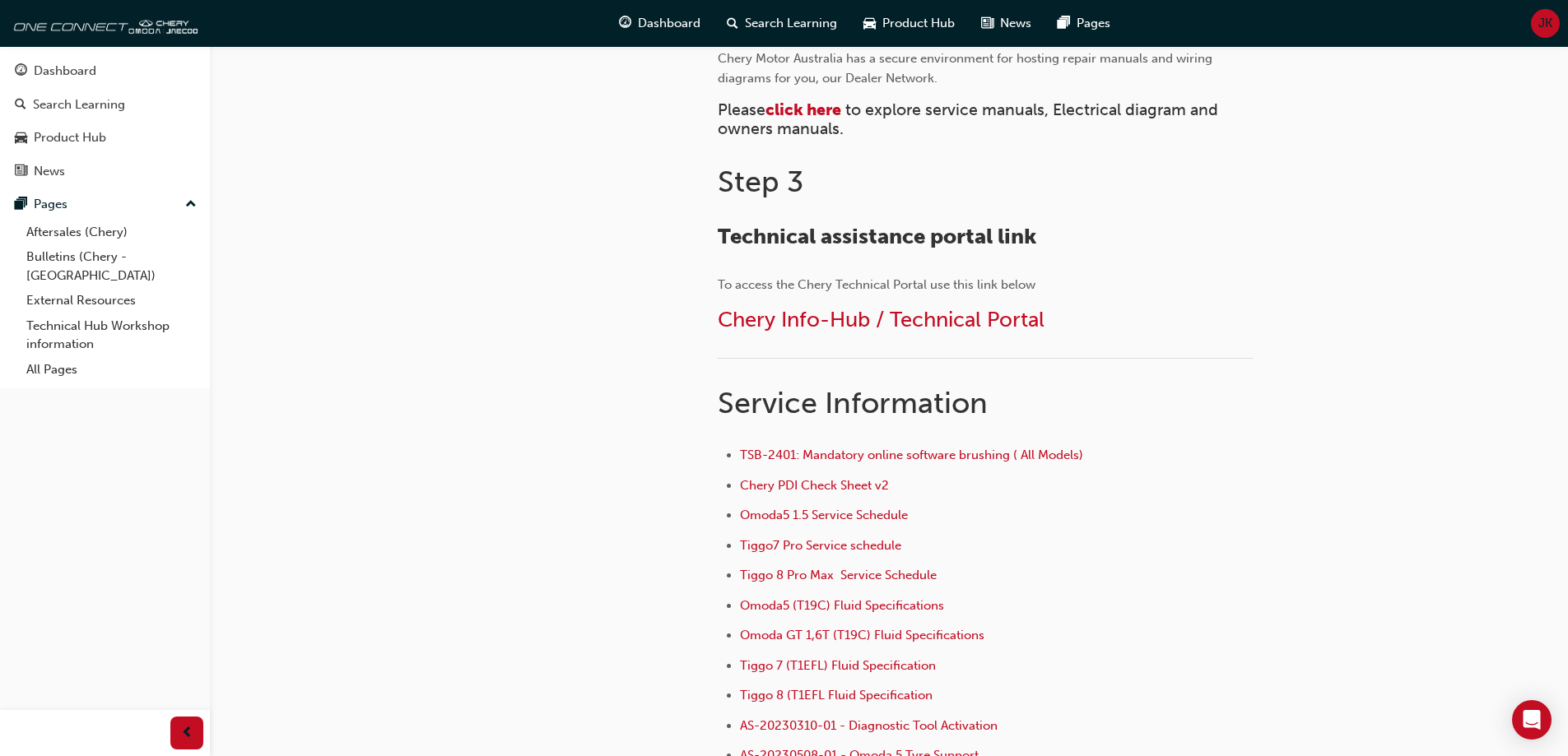
scroll to position [1069, 0]
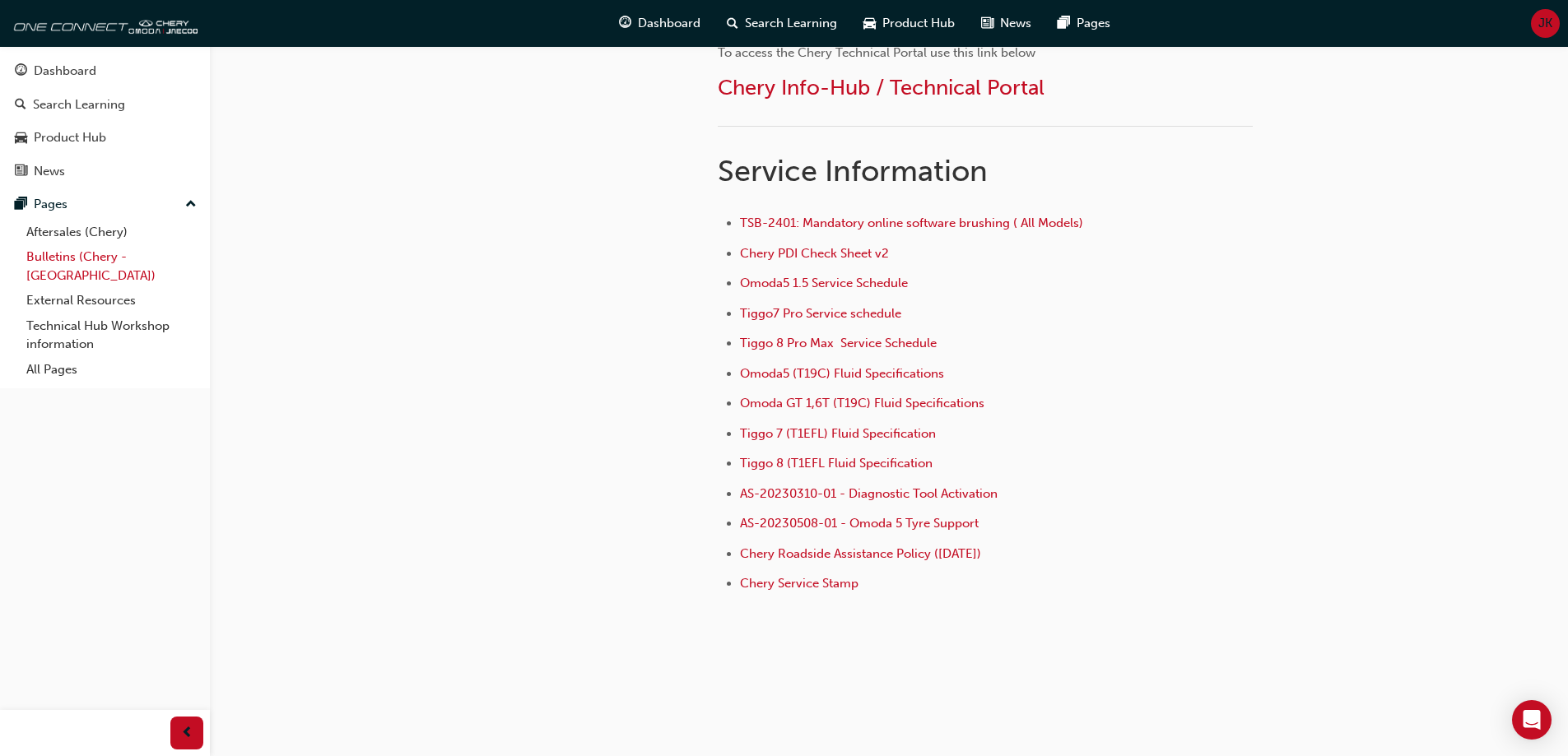
click at [60, 257] on link "Bulletins (Chery - NZ)" at bounding box center [111, 266] width 184 height 44
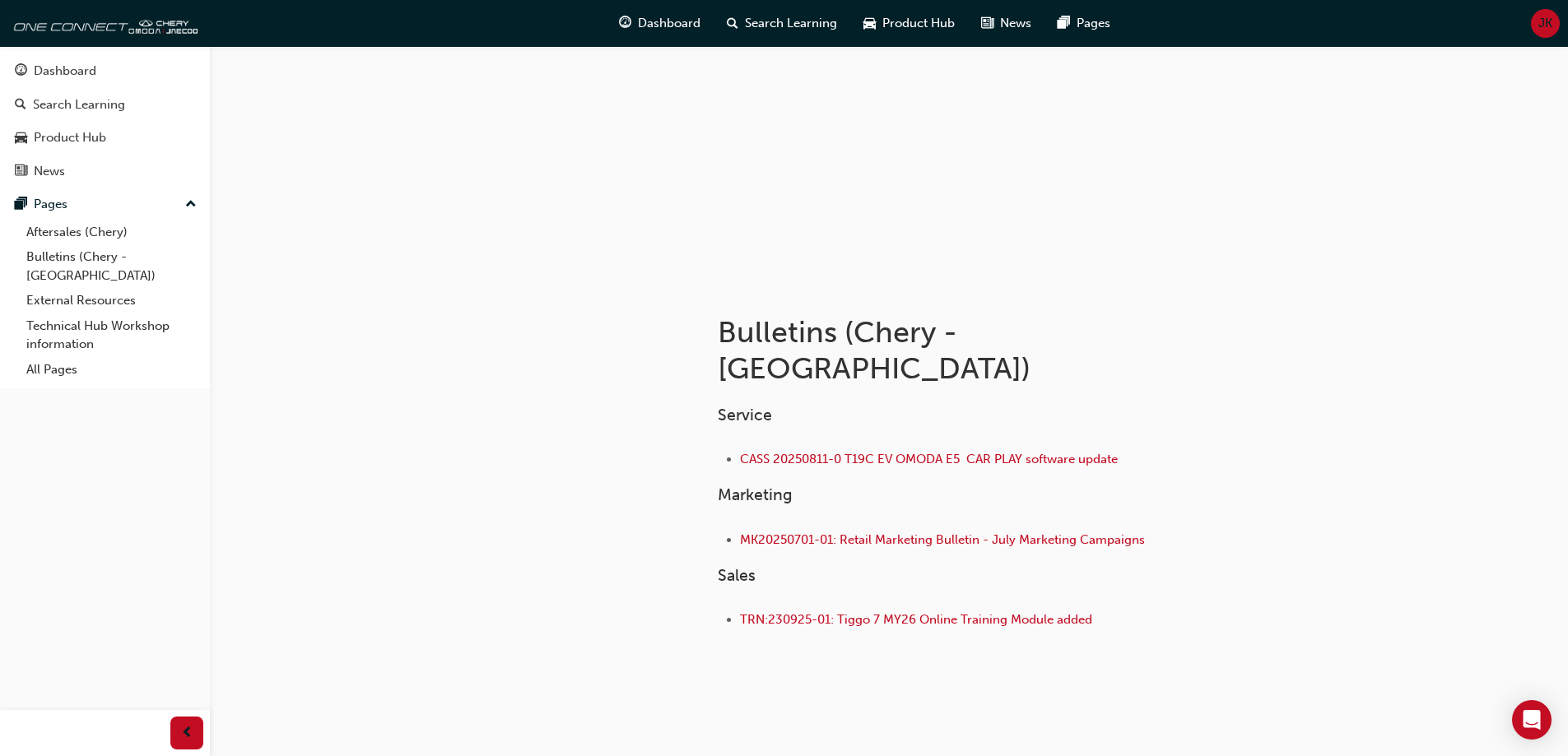
scroll to position [95, 0]
click at [864, 451] on span "CASS 20250811-0 T19C EV OMODA E5 CAR PLAY software update" at bounding box center [929, 458] width 378 height 15
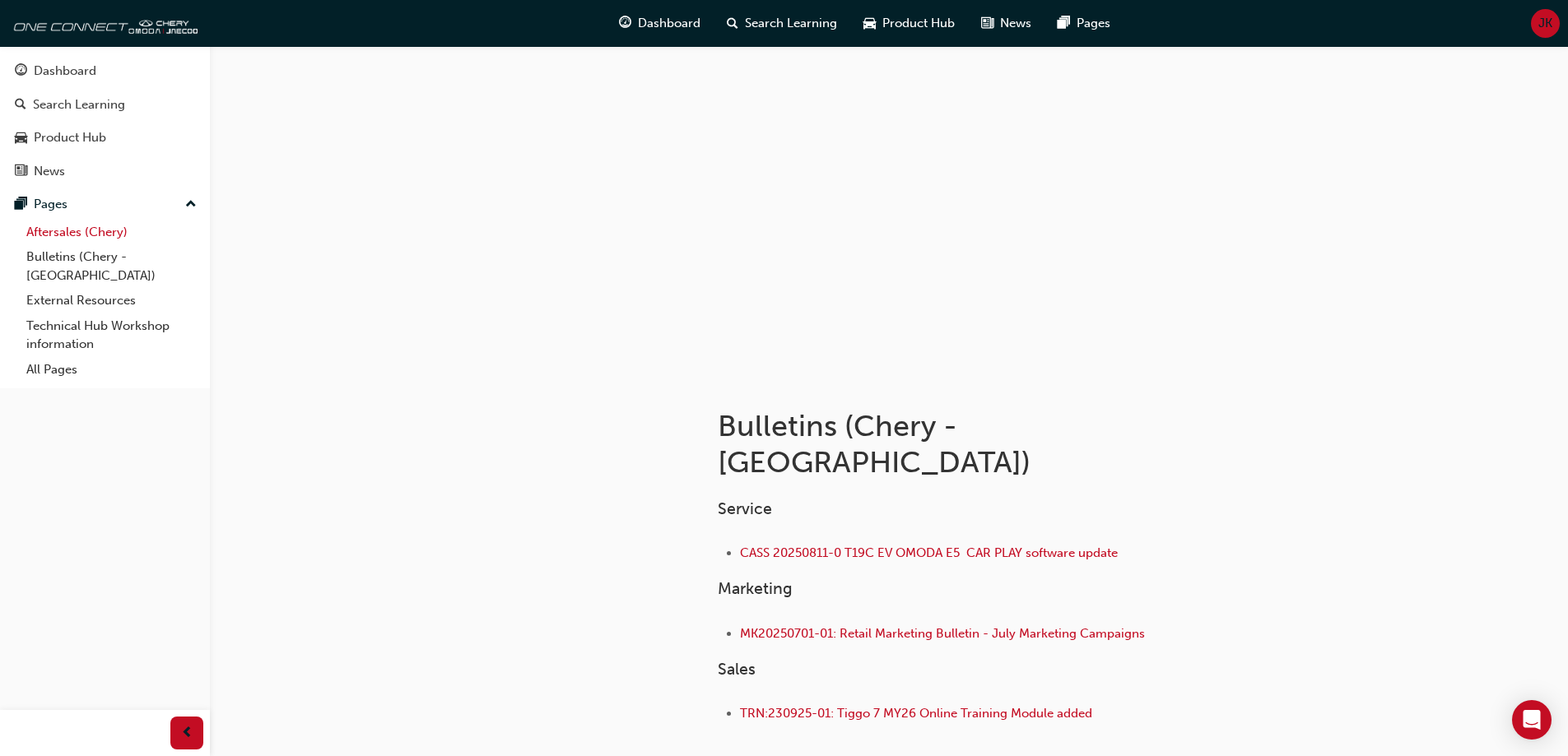
click at [71, 230] on link "Aftersales (Chery)" at bounding box center [111, 233] width 184 height 25
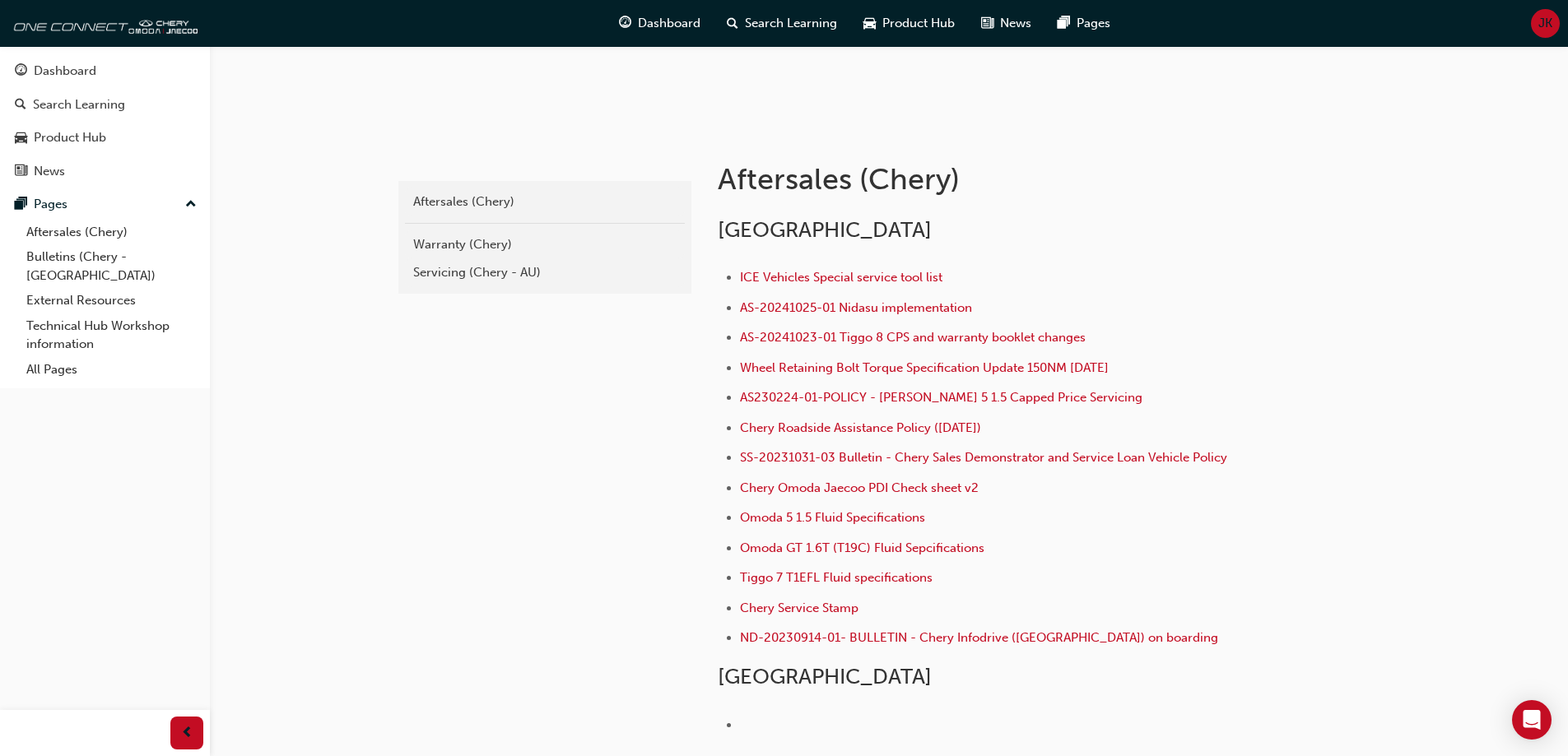
scroll to position [239, 0]
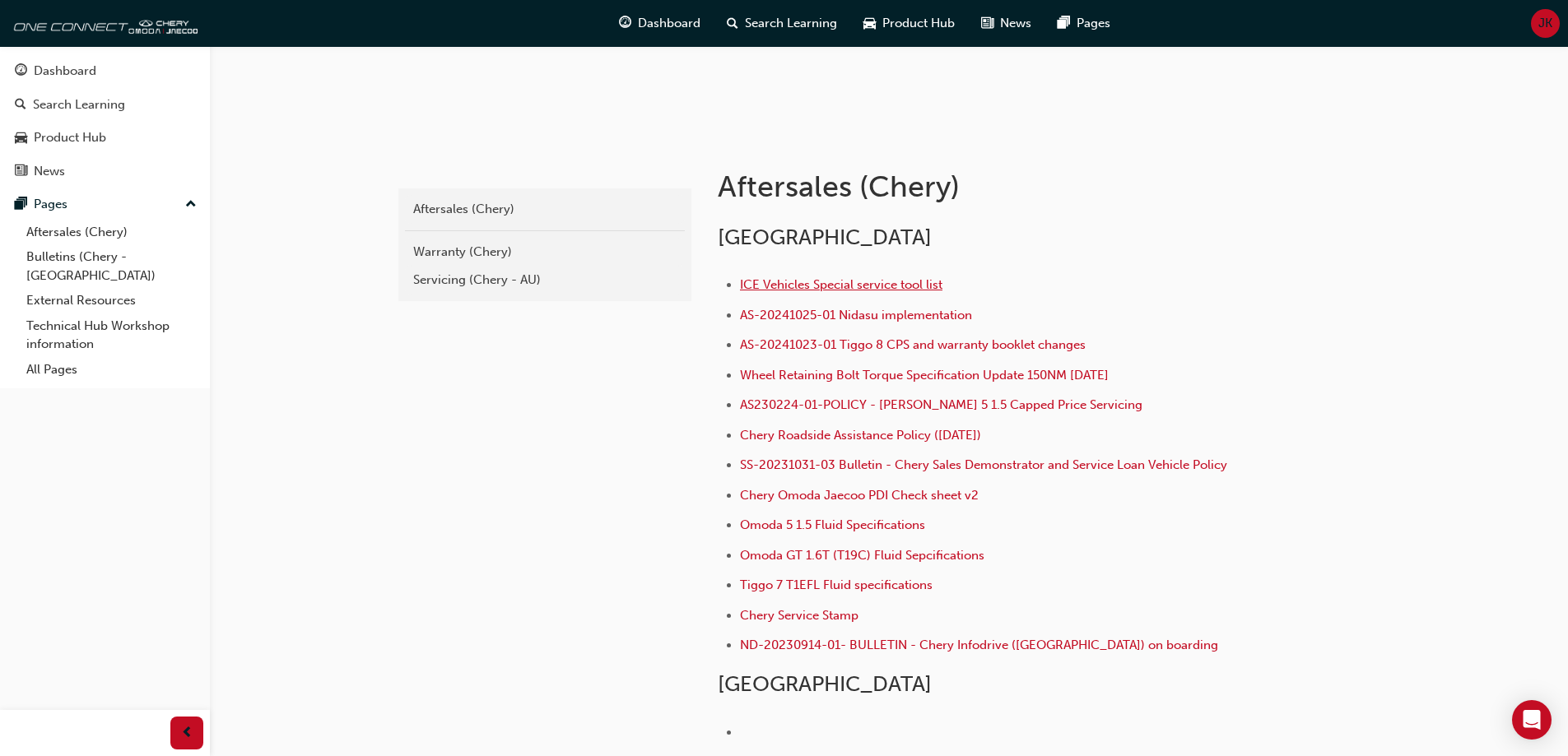
click at [813, 282] on span "ICE Vehicles Special service tool list" at bounding box center [841, 285] width 202 height 15
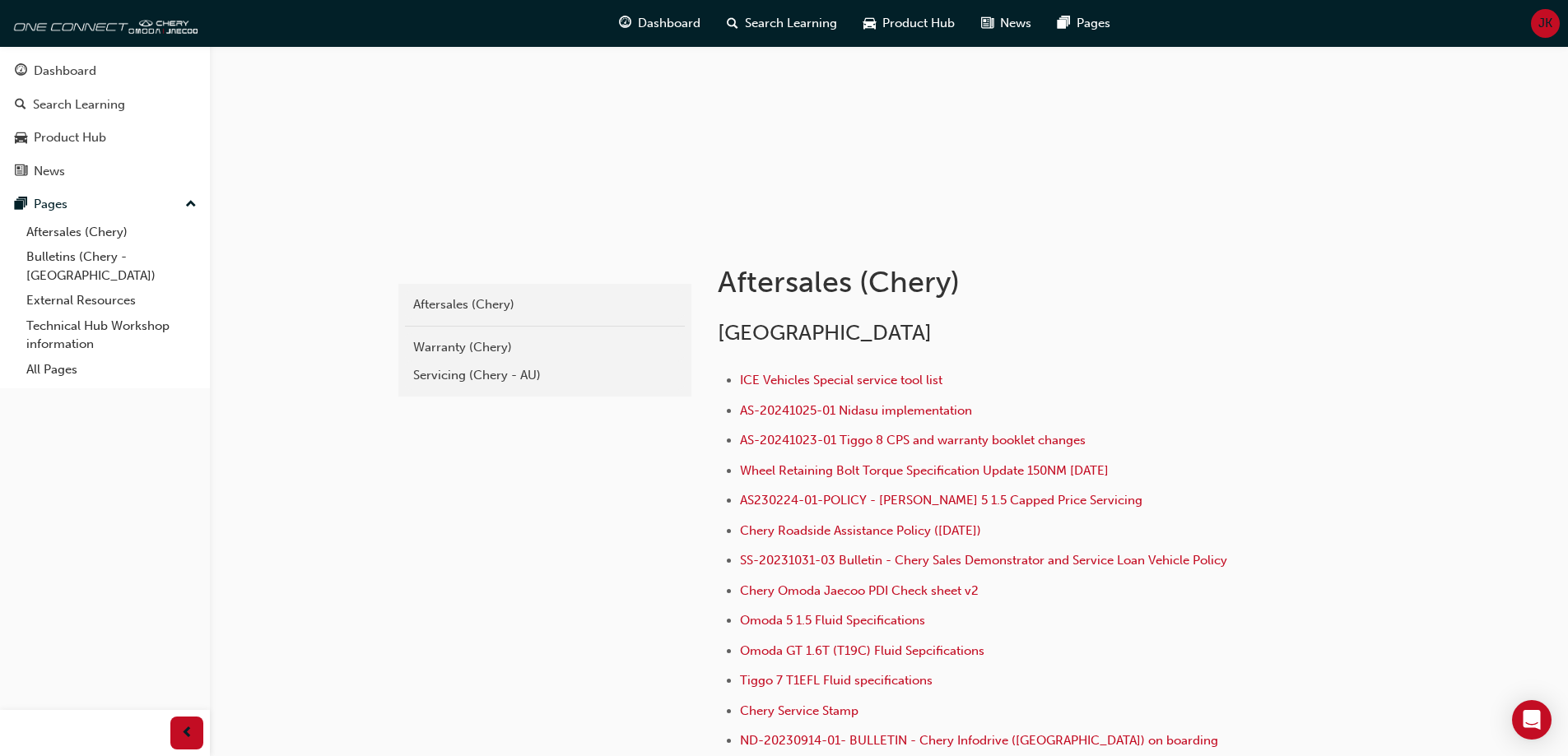
scroll to position [404, 0]
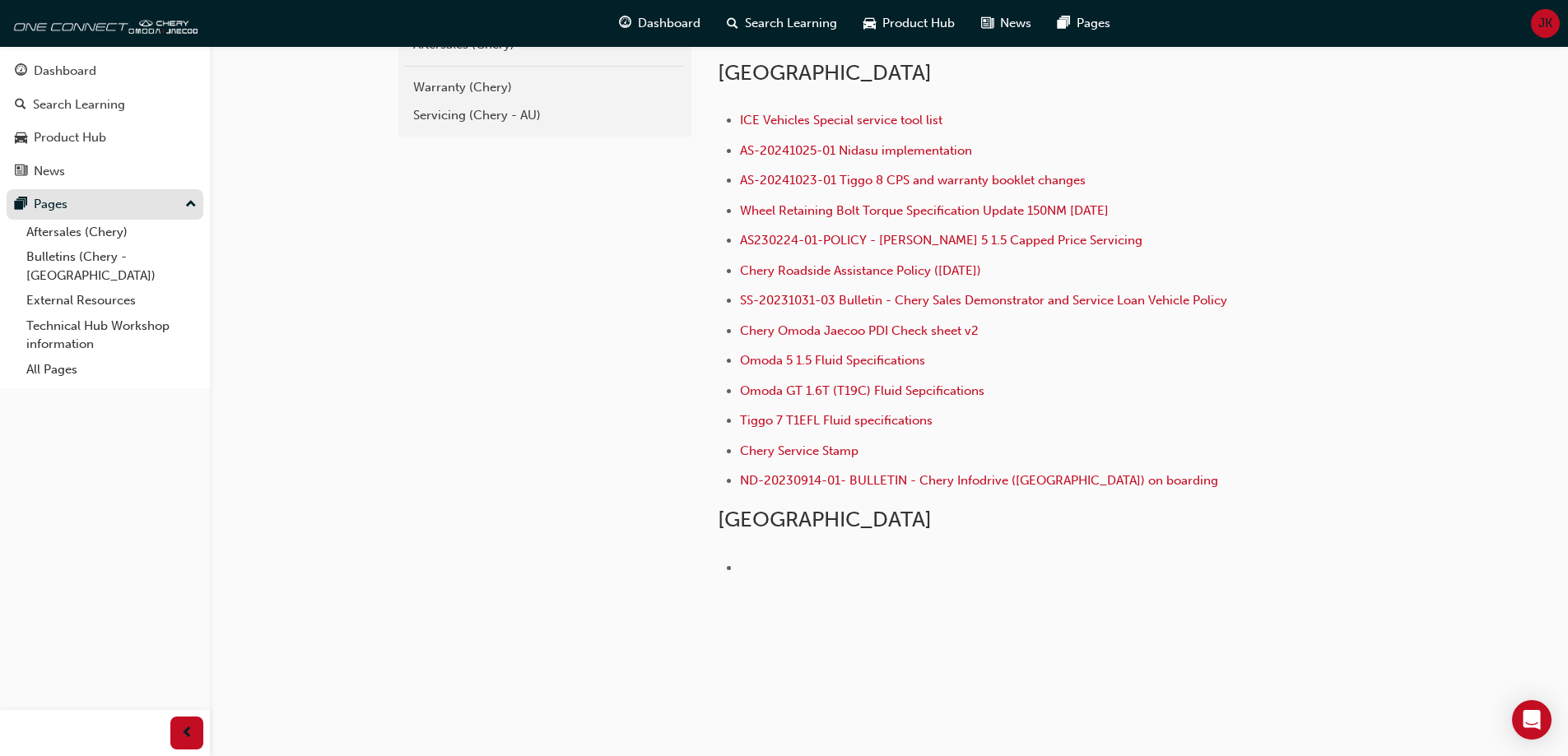
click at [96, 212] on div "Pages" at bounding box center [105, 205] width 180 height 20
